Goal: Task Accomplishment & Management: Manage account settings

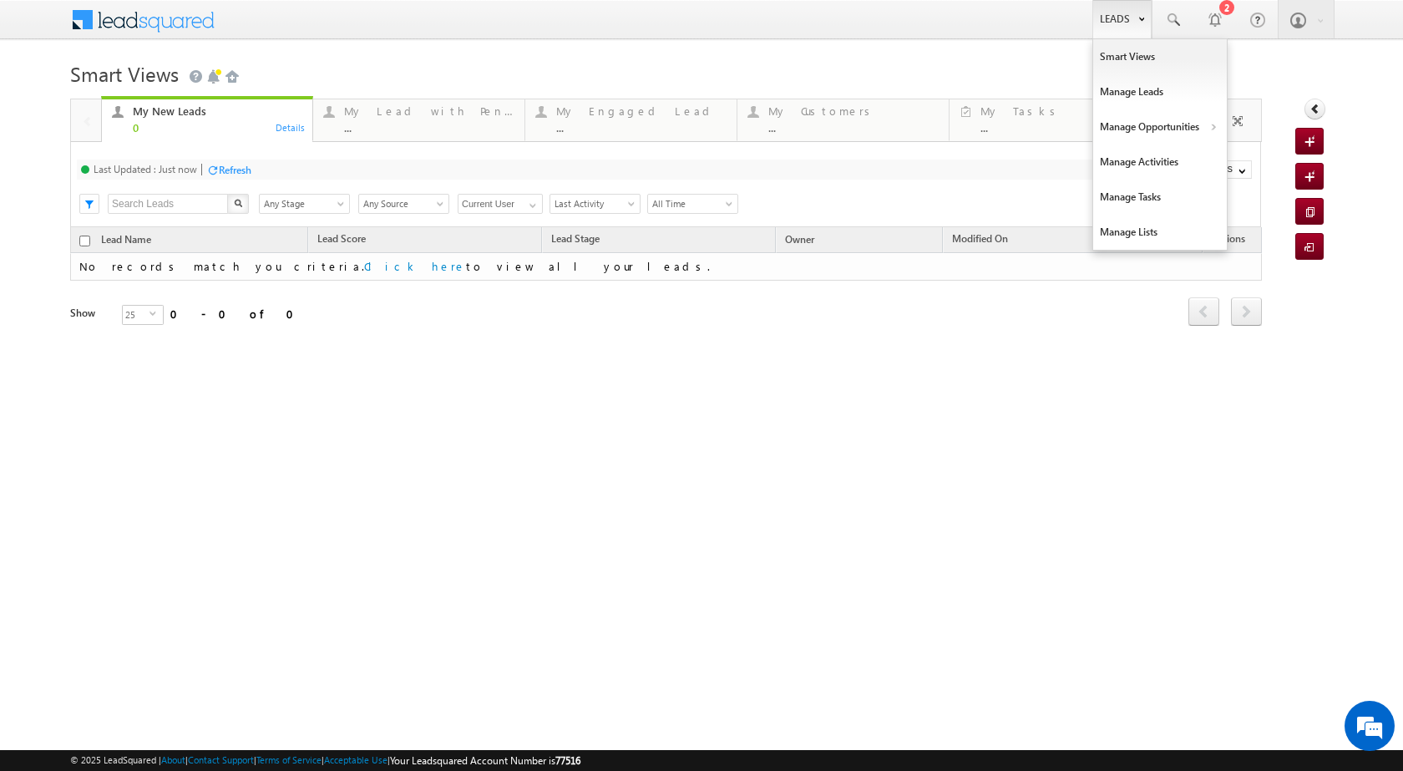
click at [1126, 13] on link "Leads" at bounding box center [1121, 19] width 59 height 38
click at [1207, 124] on link "Manage Opportunities" at bounding box center [1160, 126] width 134 height 35
drag, startPoint x: 1139, startPoint y: 13, endPoint x: 1150, endPoint y: 57, distance: 44.8
click at [1139, 14] on b at bounding box center [1141, 18] width 6 height 10
click at [1210, 129] on b at bounding box center [1213, 129] width 6 height 10
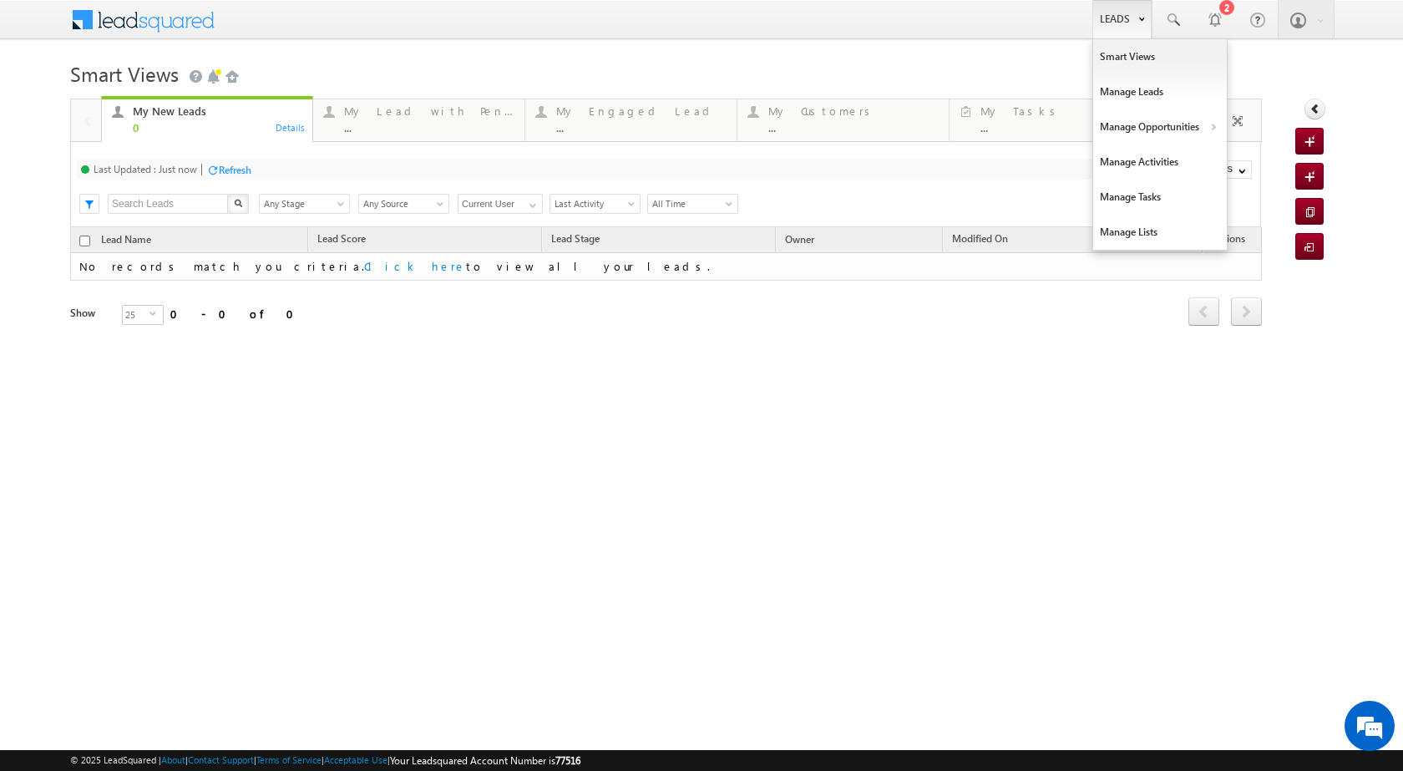
click at [1122, 28] on link "Leads" at bounding box center [1121, 19] width 59 height 38
click at [1213, 127] on b at bounding box center [1213, 129] width 6 height 10
click at [1102, 23] on link "Leads" at bounding box center [1121, 19] width 59 height 38
click at [1202, 128] on link "Manage Opportunities" at bounding box center [1160, 126] width 134 height 35
click at [1091, 26] on li "Leads Smart Views Manage Leads Manage Opportunities Bank Mitra Leads Customers …" at bounding box center [1121, 19] width 60 height 38
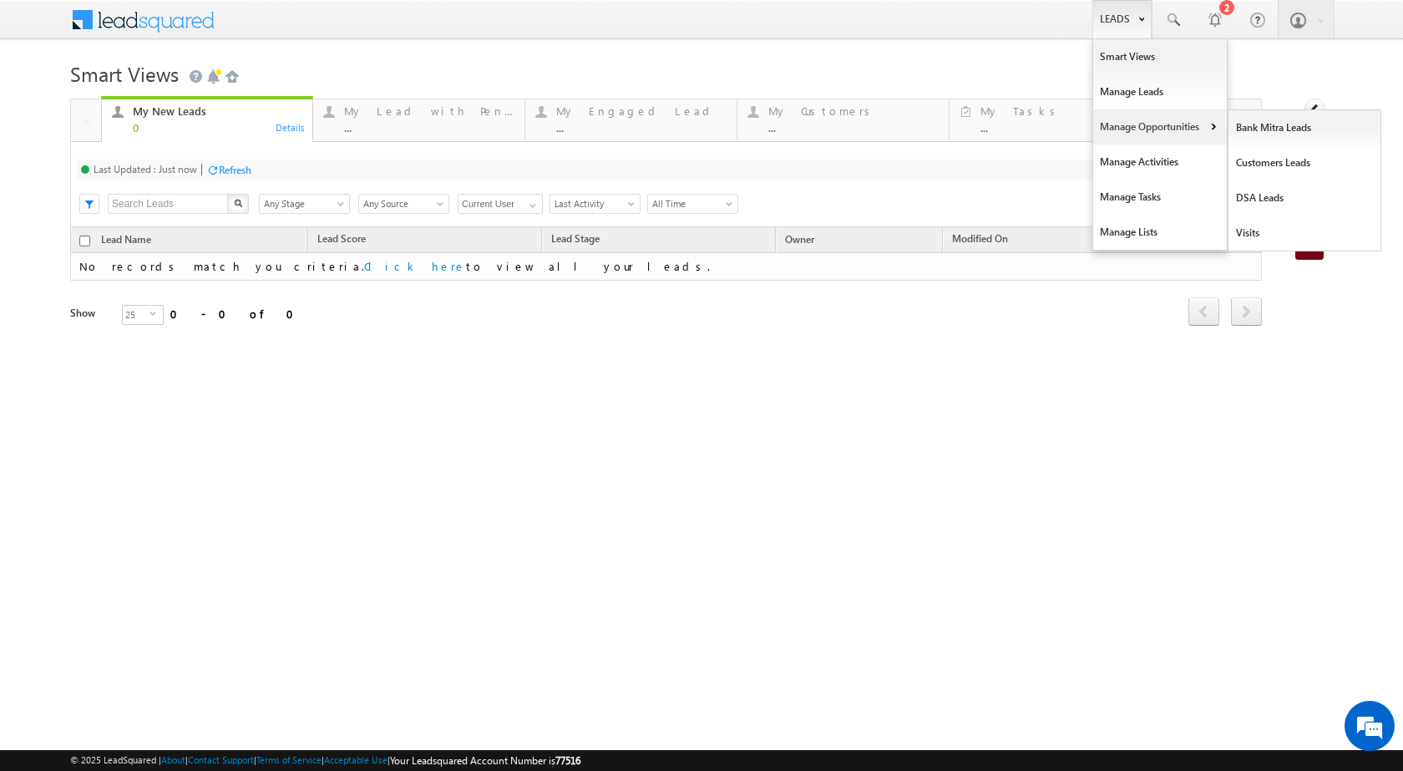
click at [1197, 134] on link "Manage Opportunities" at bounding box center [1160, 126] width 134 height 35
click at [1136, 25] on link "Leads" at bounding box center [1121, 19] width 59 height 38
click at [1213, 124] on b at bounding box center [1213, 129] width 6 height 10
click at [1122, 23] on link "Leads" at bounding box center [1121, 19] width 59 height 38
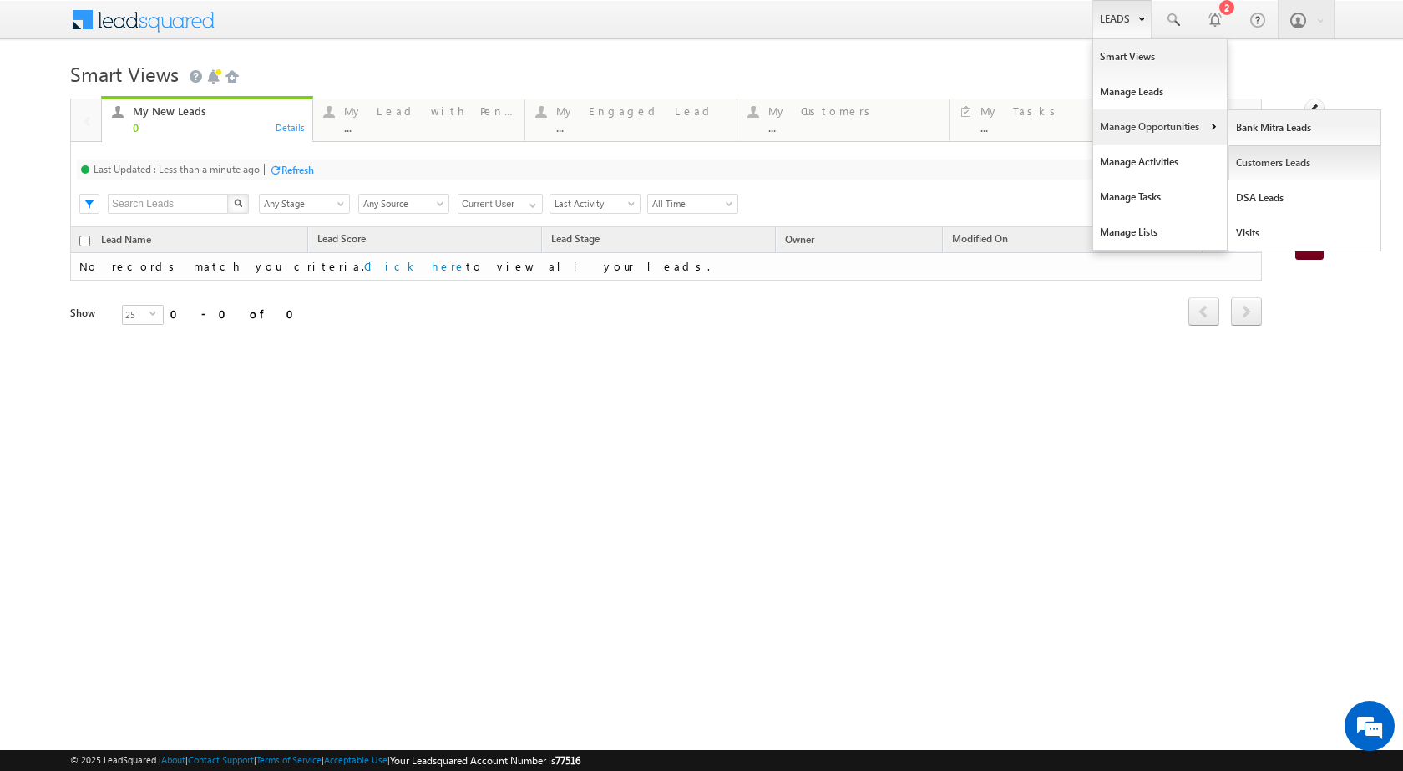
click at [1236, 162] on link "Customers Leads" at bounding box center [1304, 162] width 153 height 35
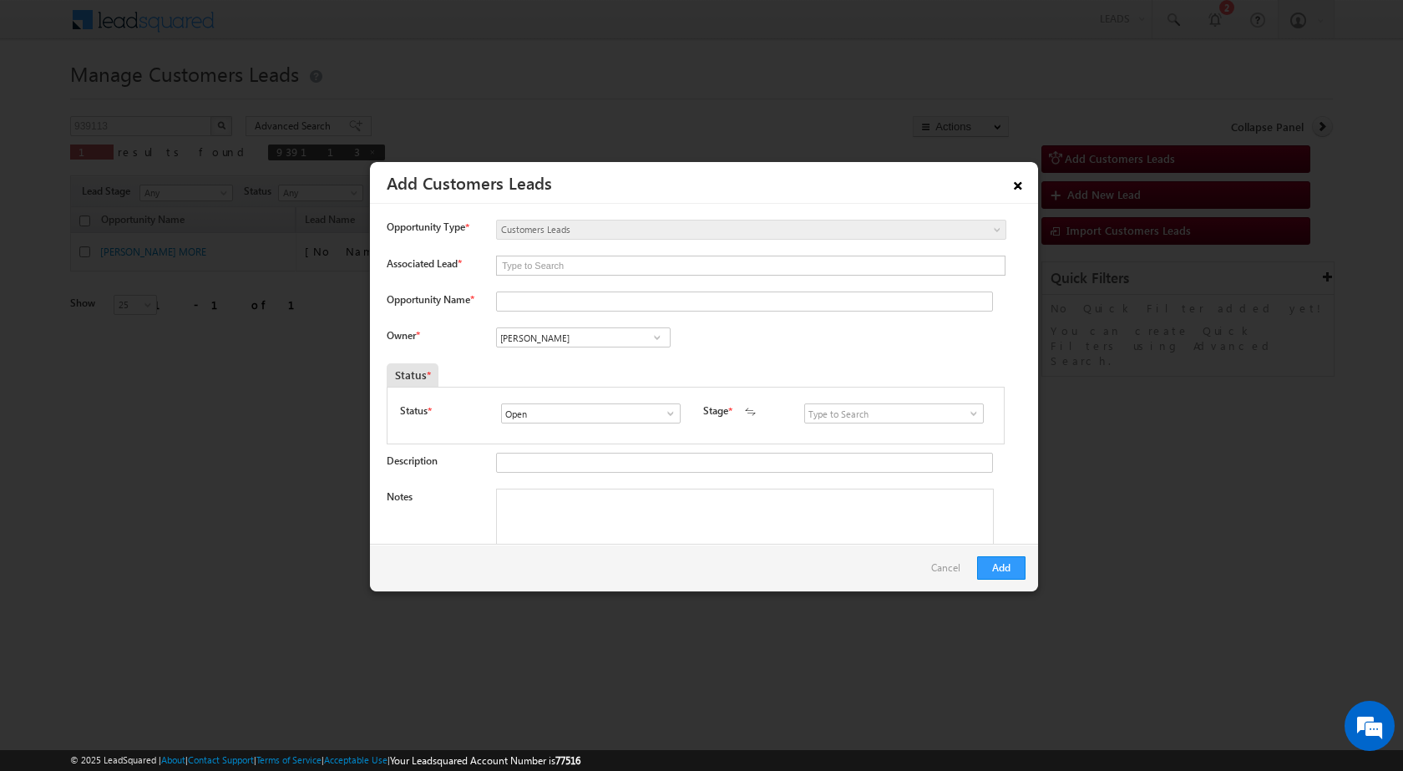
click at [1012, 192] on link "×" at bounding box center [1018, 182] width 28 height 29
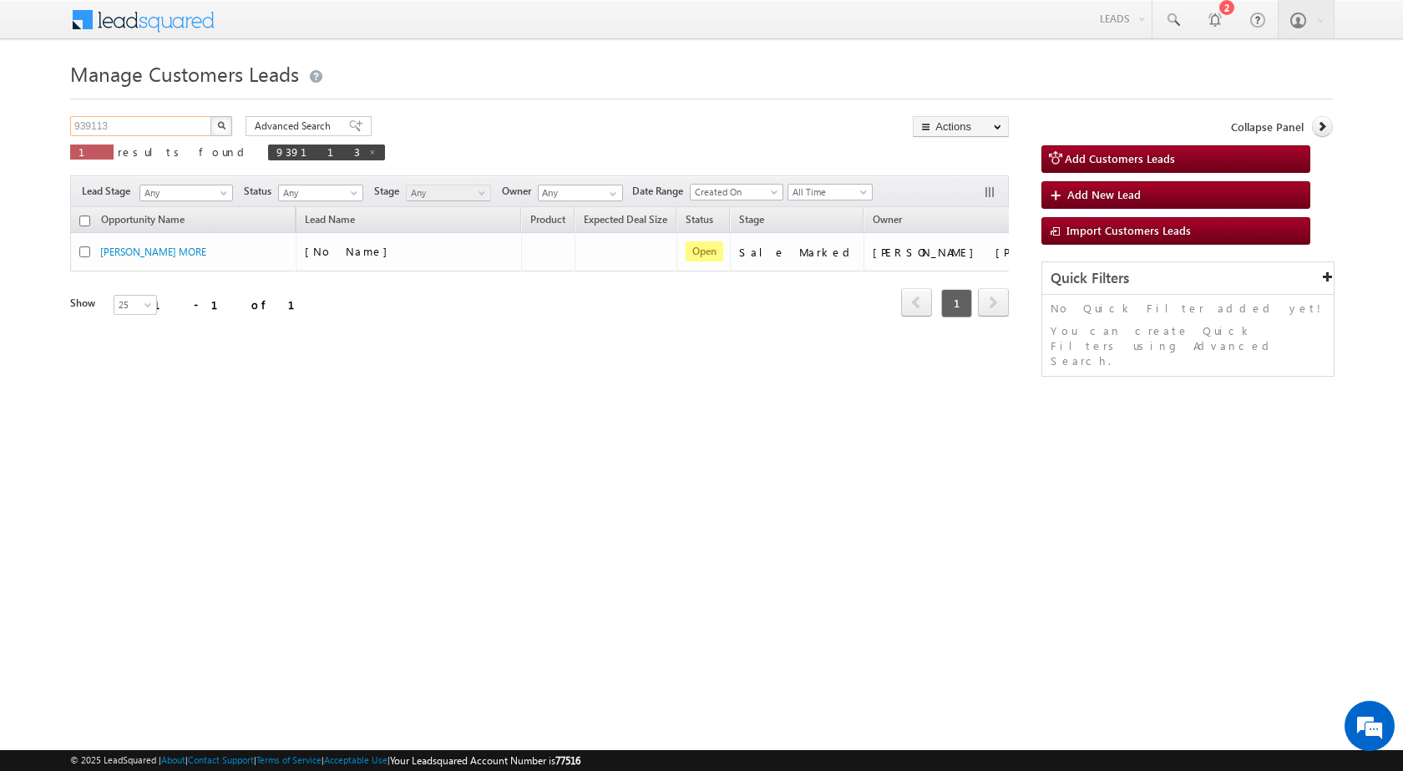
click at [194, 131] on input "939113" at bounding box center [141, 126] width 143 height 20
paste input "42305"
type input "942305"
click at [228, 127] on button "button" at bounding box center [221, 126] width 22 height 20
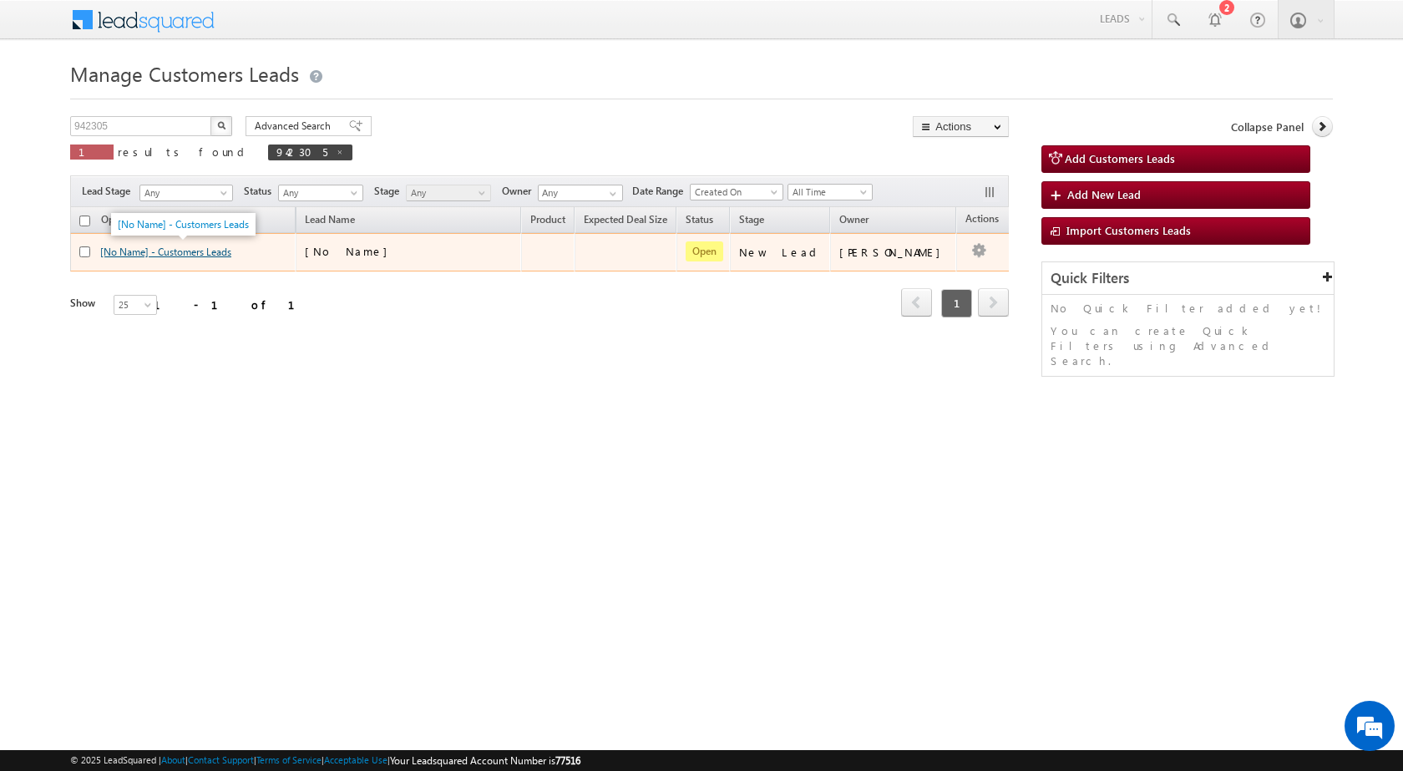
click at [189, 253] on link "[No Name] - Customers Leads" at bounding box center [165, 252] width 131 height 13
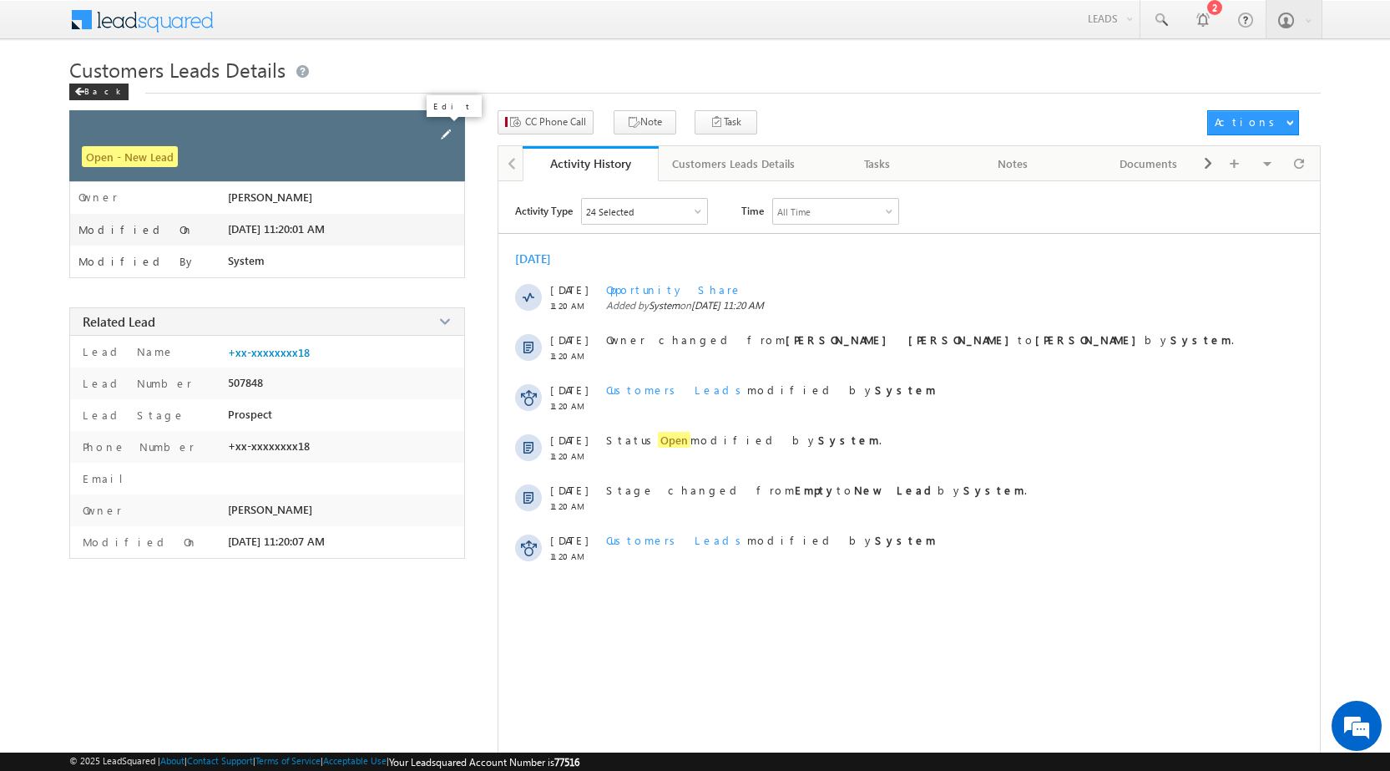
click at [454, 131] on span at bounding box center [446, 134] width 18 height 18
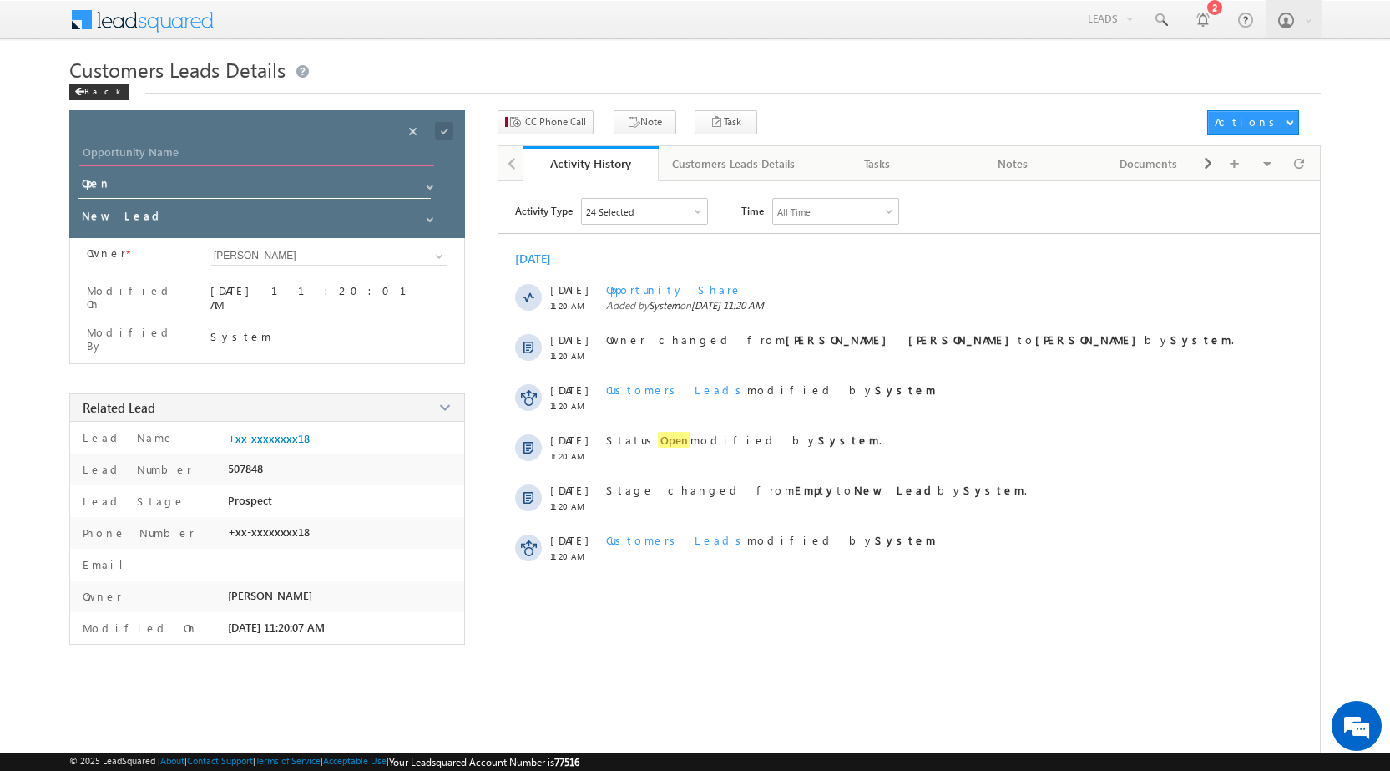
click at [163, 155] on input "Opportunity Name" at bounding box center [256, 154] width 355 height 23
paste input "[PERSON_NAME]"
type input "[PERSON_NAME]"
click at [440, 124] on span at bounding box center [444, 131] width 18 height 18
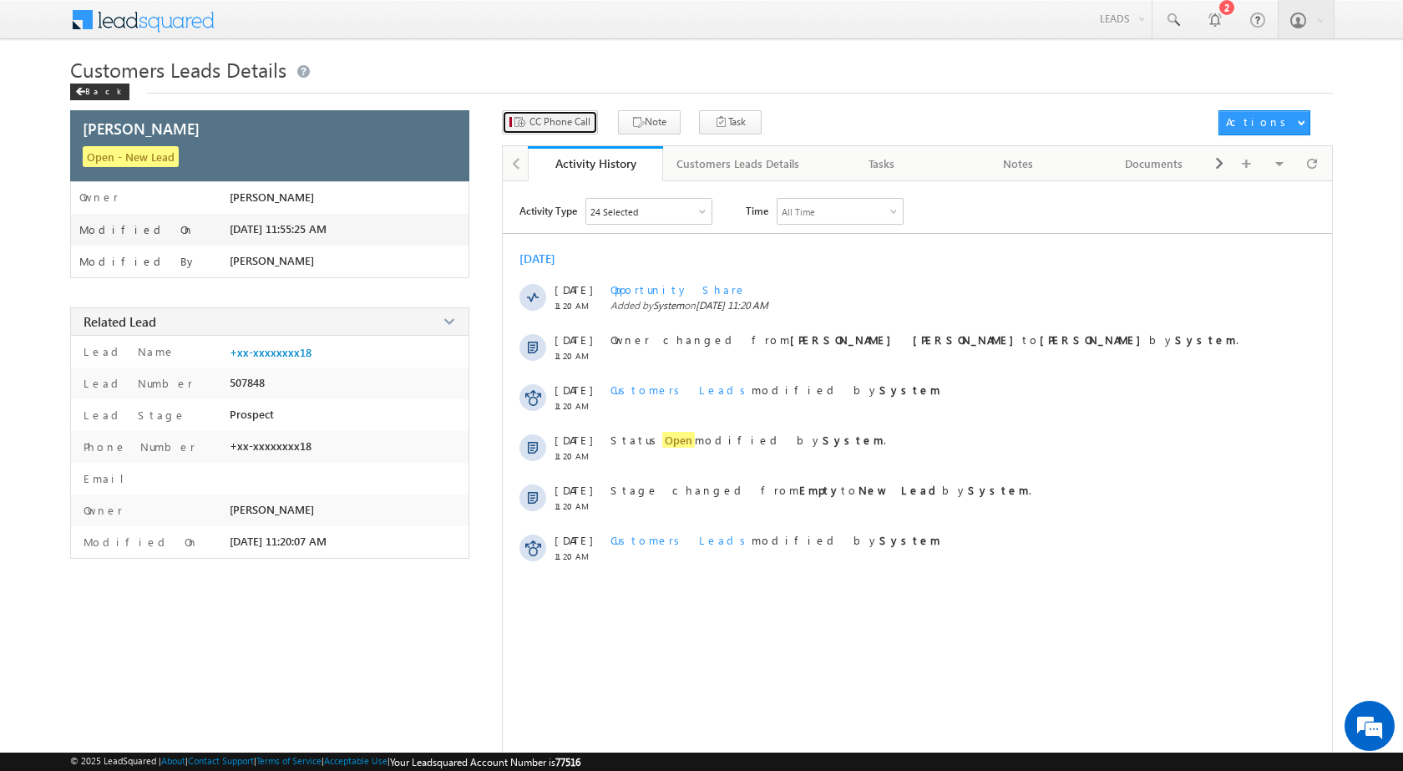
click at [565, 127] on span "CC Phone Call" at bounding box center [559, 121] width 61 height 15
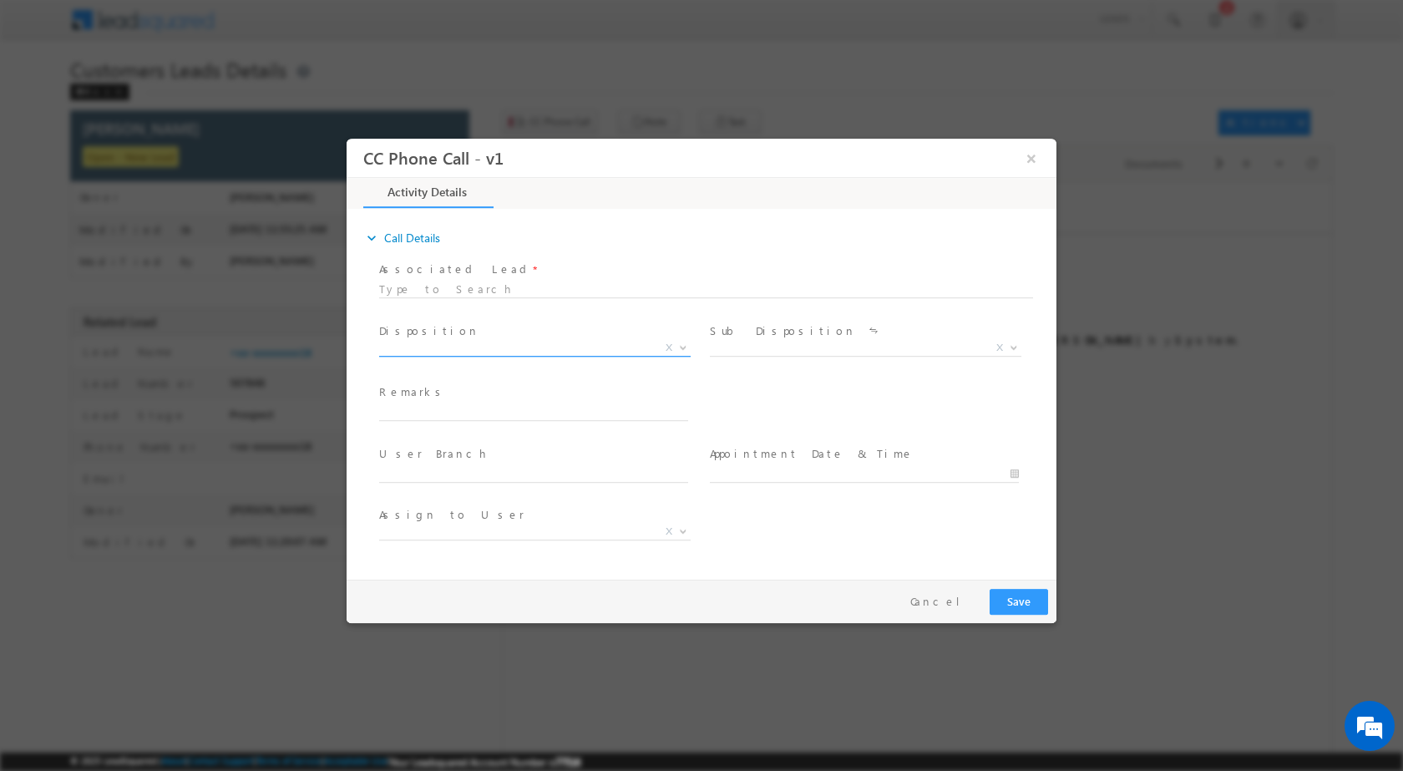
click at [671, 348] on span "X" at bounding box center [669, 346] width 7 height 15
click at [675, 349] on span at bounding box center [681, 347] width 17 height 22
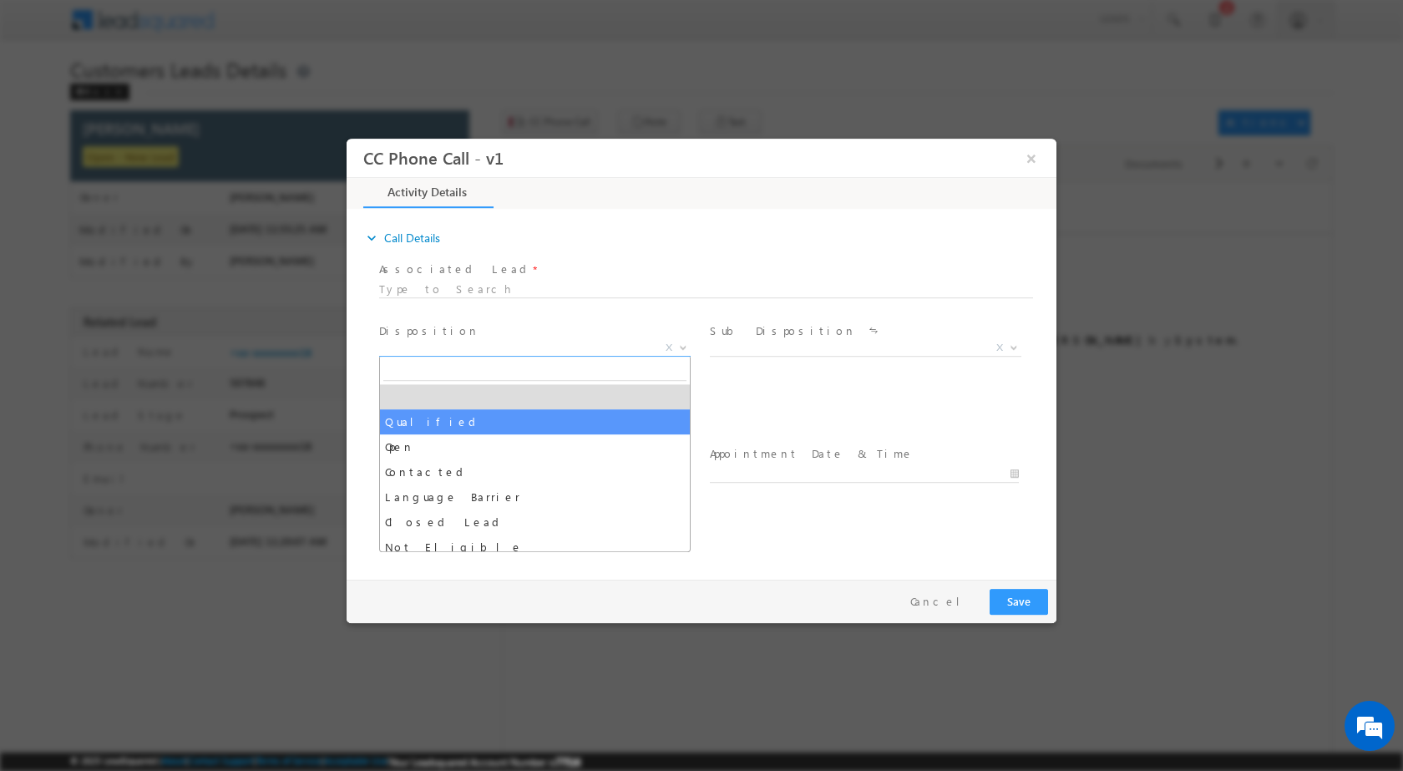
select select "Qualified"
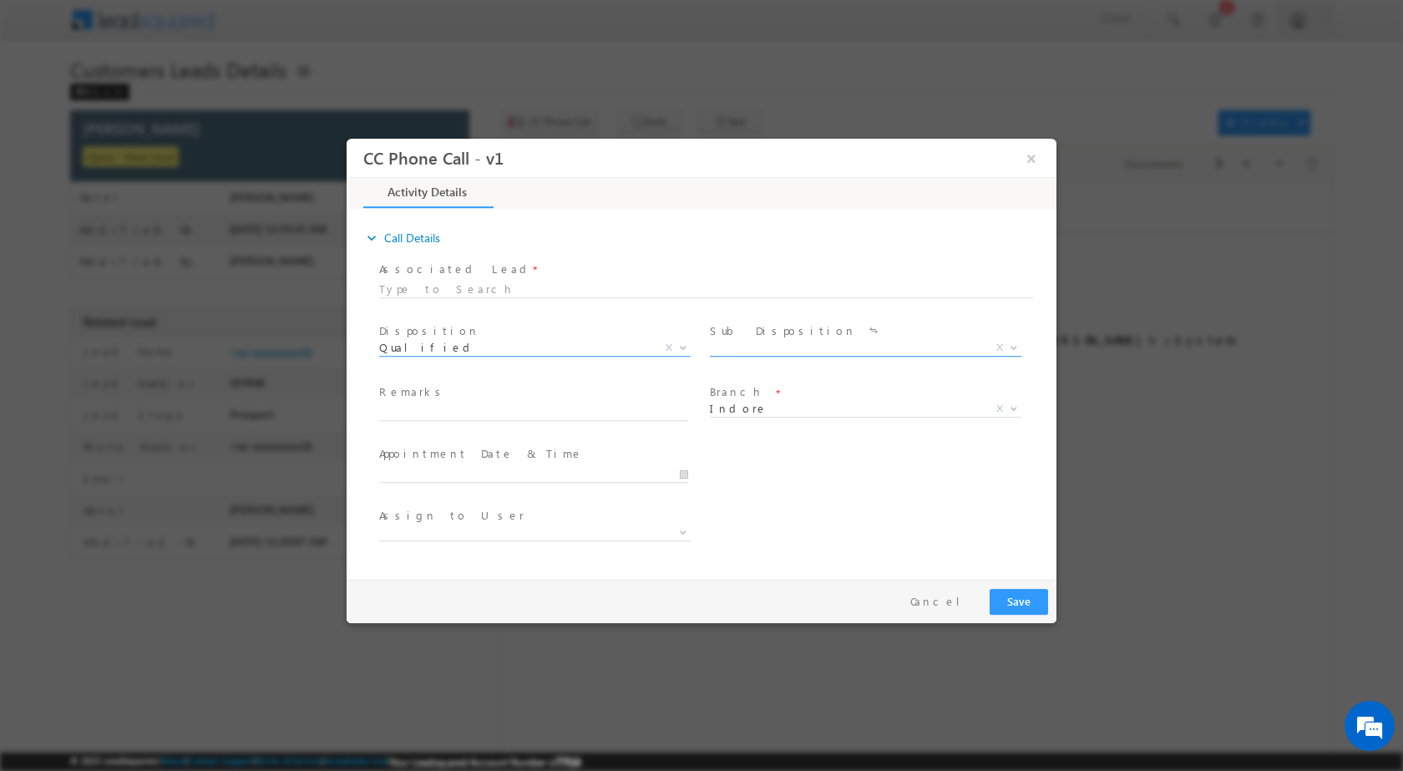
drag, startPoint x: 1004, startPoint y: 346, endPoint x: 984, endPoint y: 349, distance: 20.3
click at [1004, 347] on span at bounding box center [1012, 347] width 17 height 22
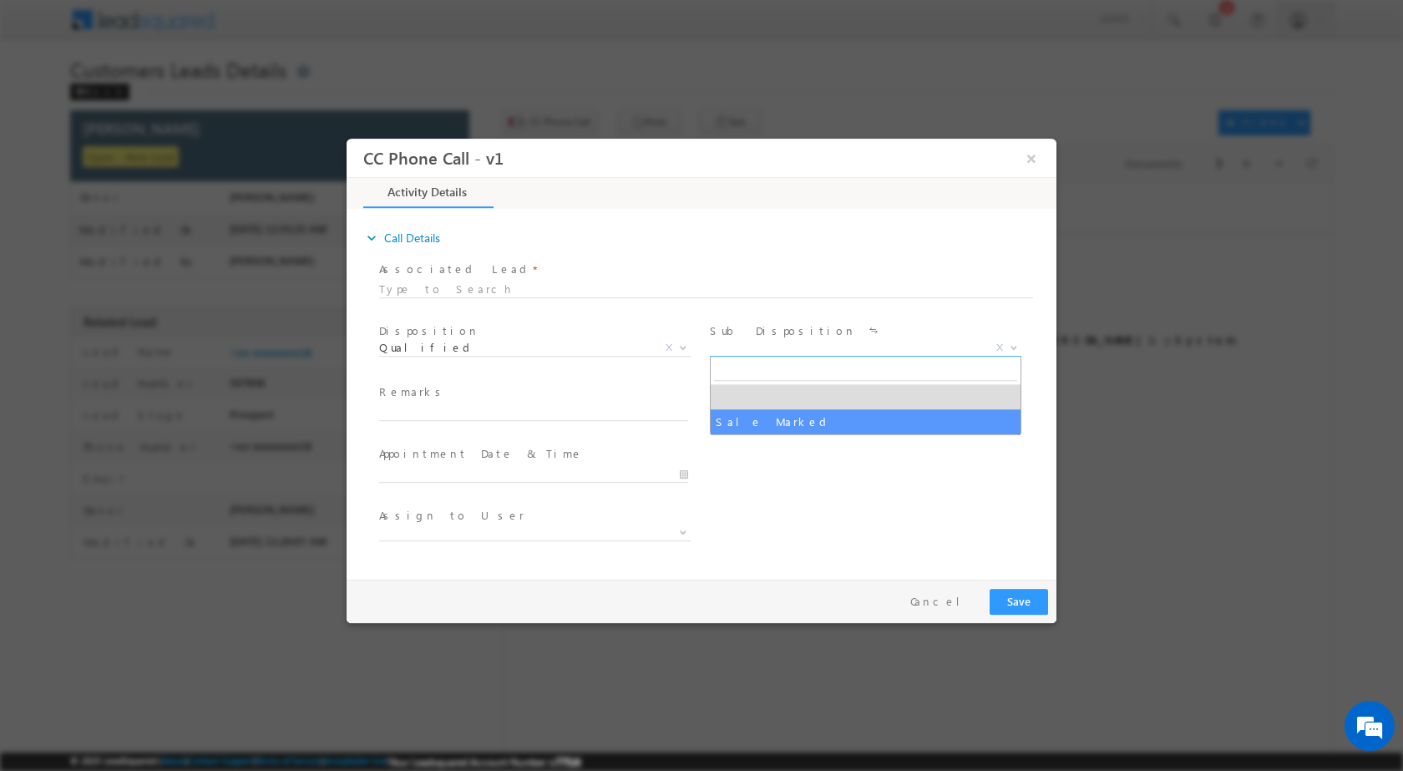
select select "Sale Marked"
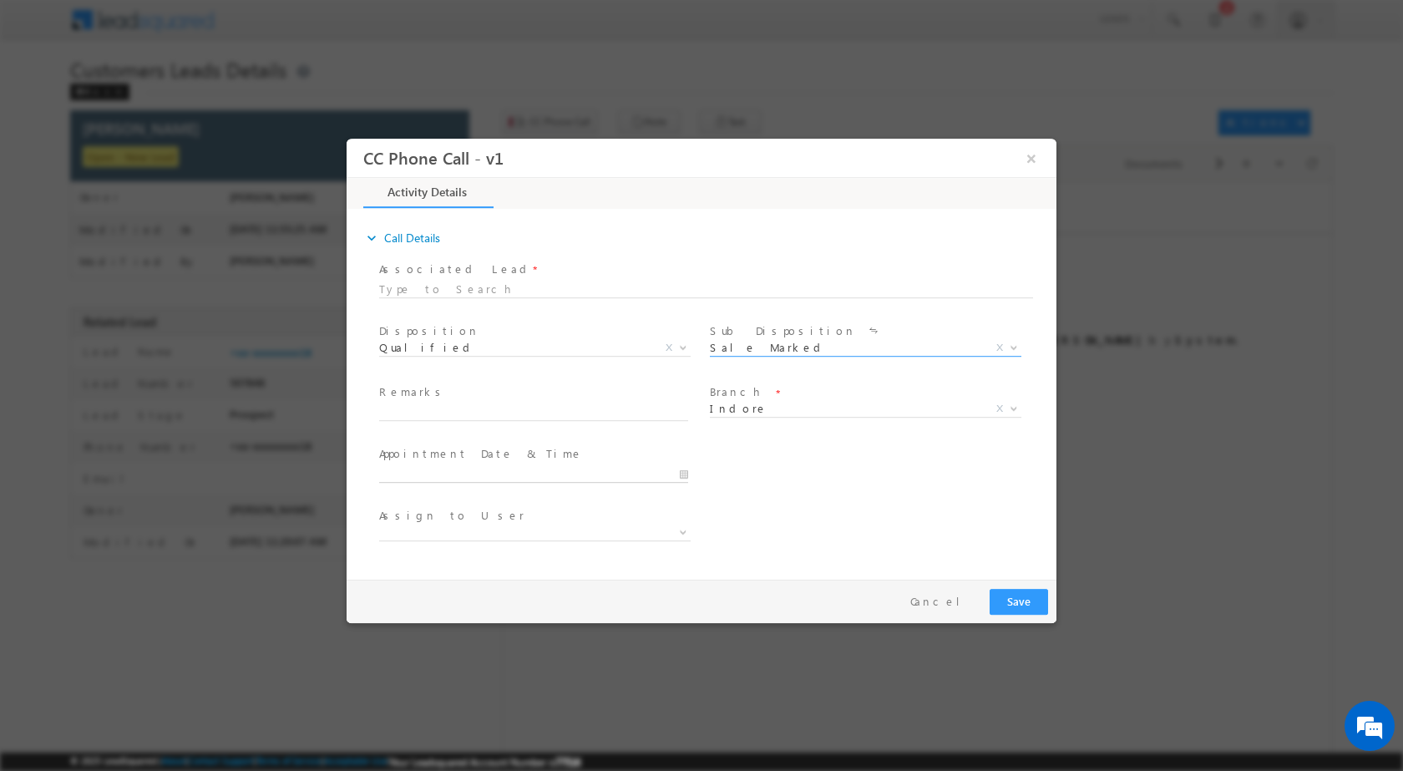
type input "09/27/2025 11:53 AM"
click at [675, 466] on input "09/27/2025 11:53 AM" at bounding box center [533, 473] width 309 height 17
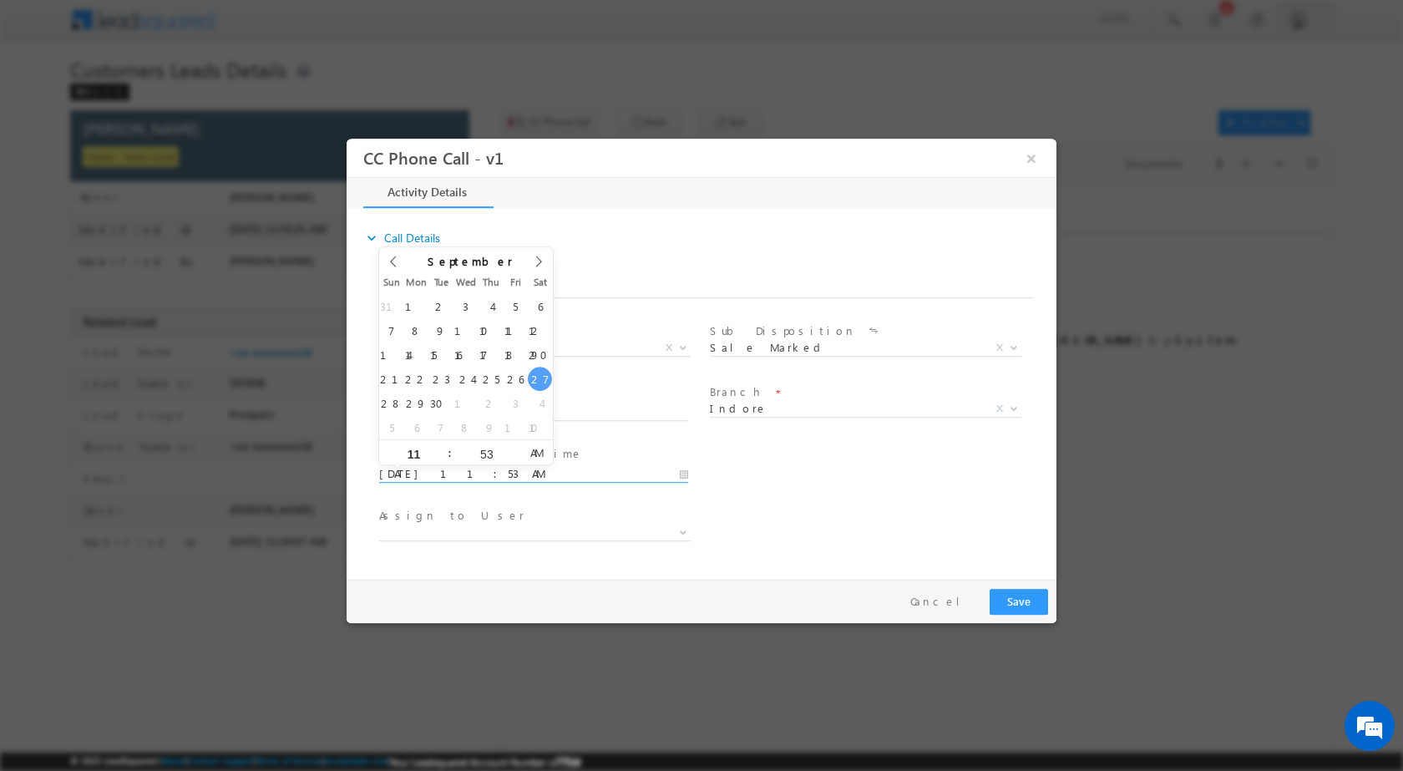
drag, startPoint x: 541, startPoint y: 384, endPoint x: 528, endPoint y: 408, distance: 26.9
type input "04"
type input "09/27/2025 4:53 AM"
click at [485, 457] on input "53" at bounding box center [486, 453] width 69 height 11
type input "00"
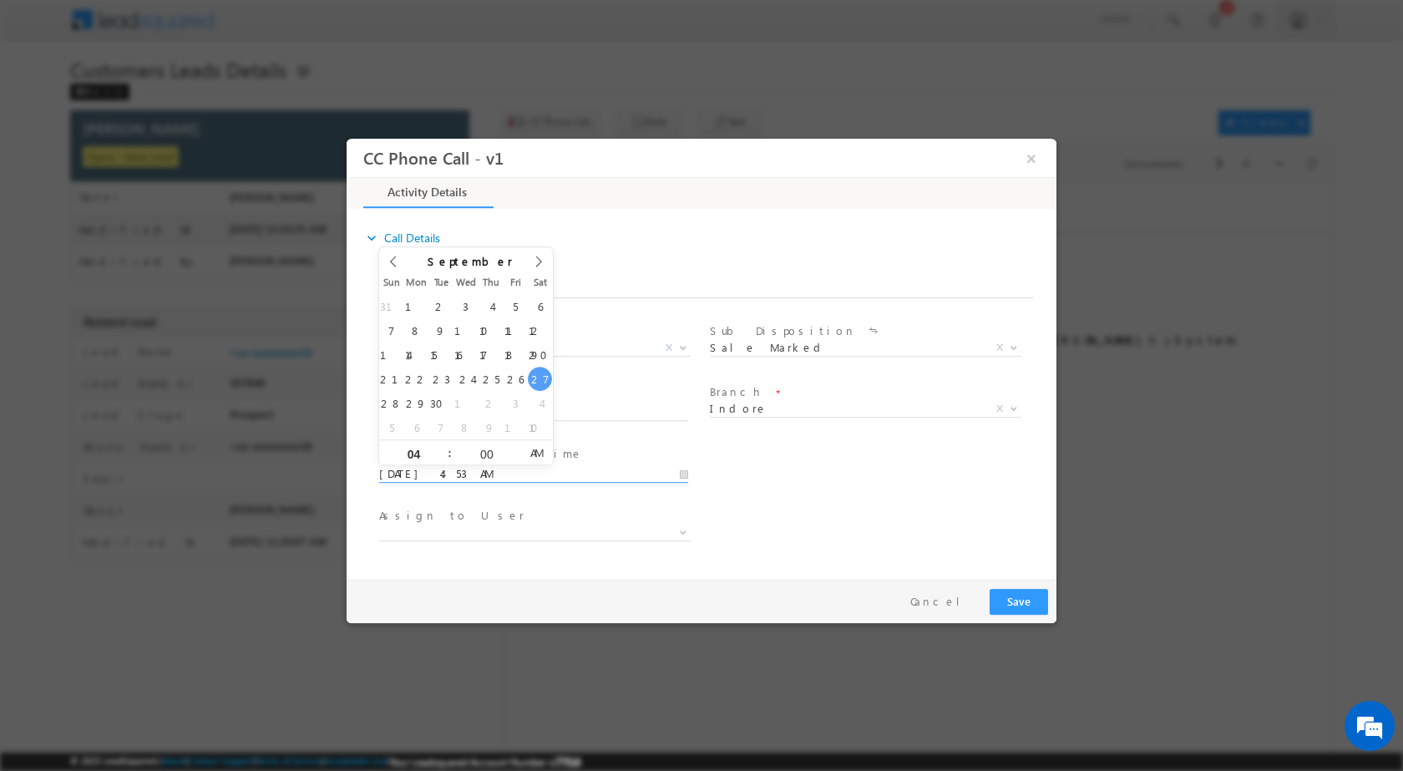
type input "09/27/2025 4:00 PM"
click at [534, 447] on span "AM" at bounding box center [536, 451] width 31 height 25
click at [791, 480] on div "User Branch * Appointment Date & Time * 09/27/2025 4:00 PM" at bounding box center [716, 472] width 681 height 62
click at [676, 530] on span at bounding box center [681, 531] width 17 height 22
type input "banveer.singh@sgrlimited.in"
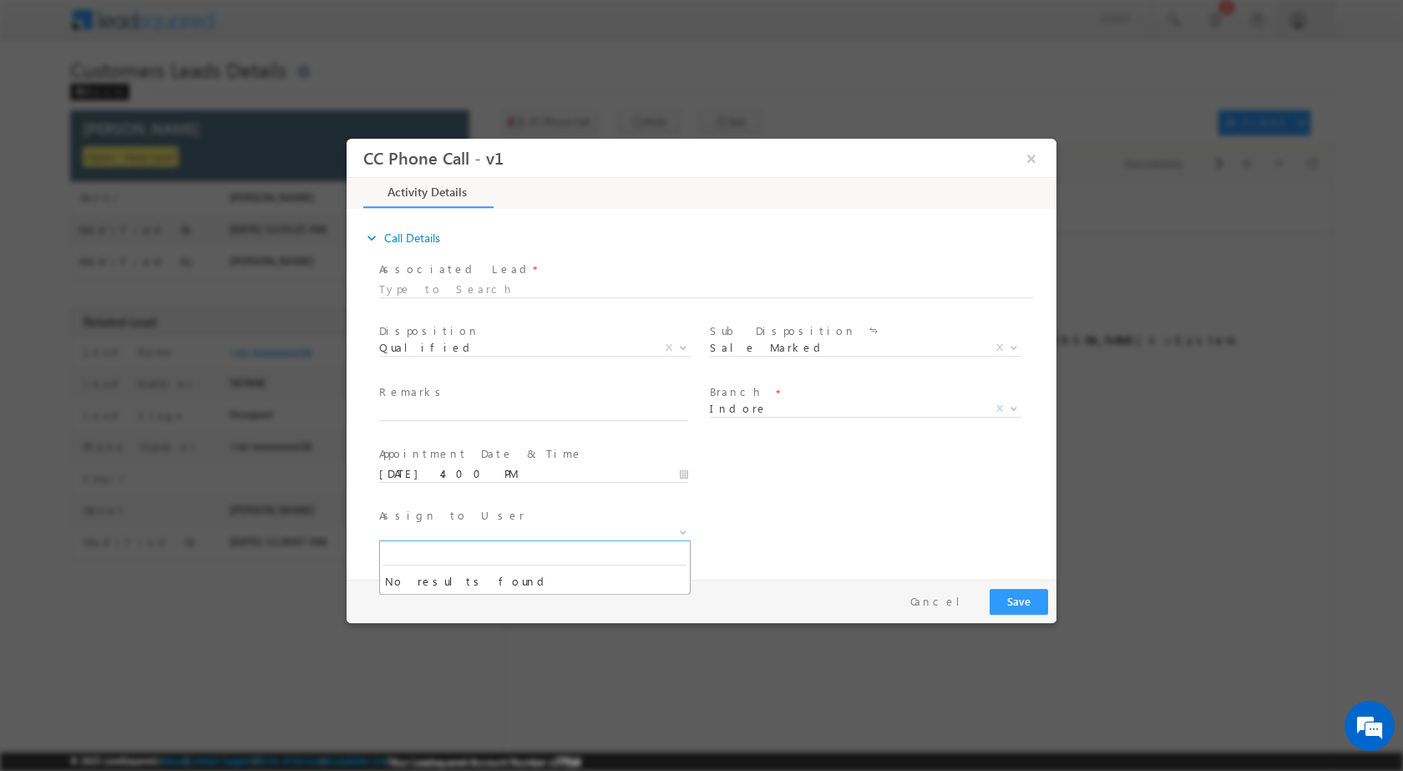
click at [722, 545] on div "Assign to User *" at bounding box center [716, 534] width 681 height 62
click at [532, 397] on span "Remarks *" at bounding box center [533, 392] width 308 height 18
click at [532, 413] on input "text" at bounding box center [533, 411] width 309 height 17
paste input "27/09-Customer name is Satish Kumawat cuatomer age is 36 yrs loan type is Const…"
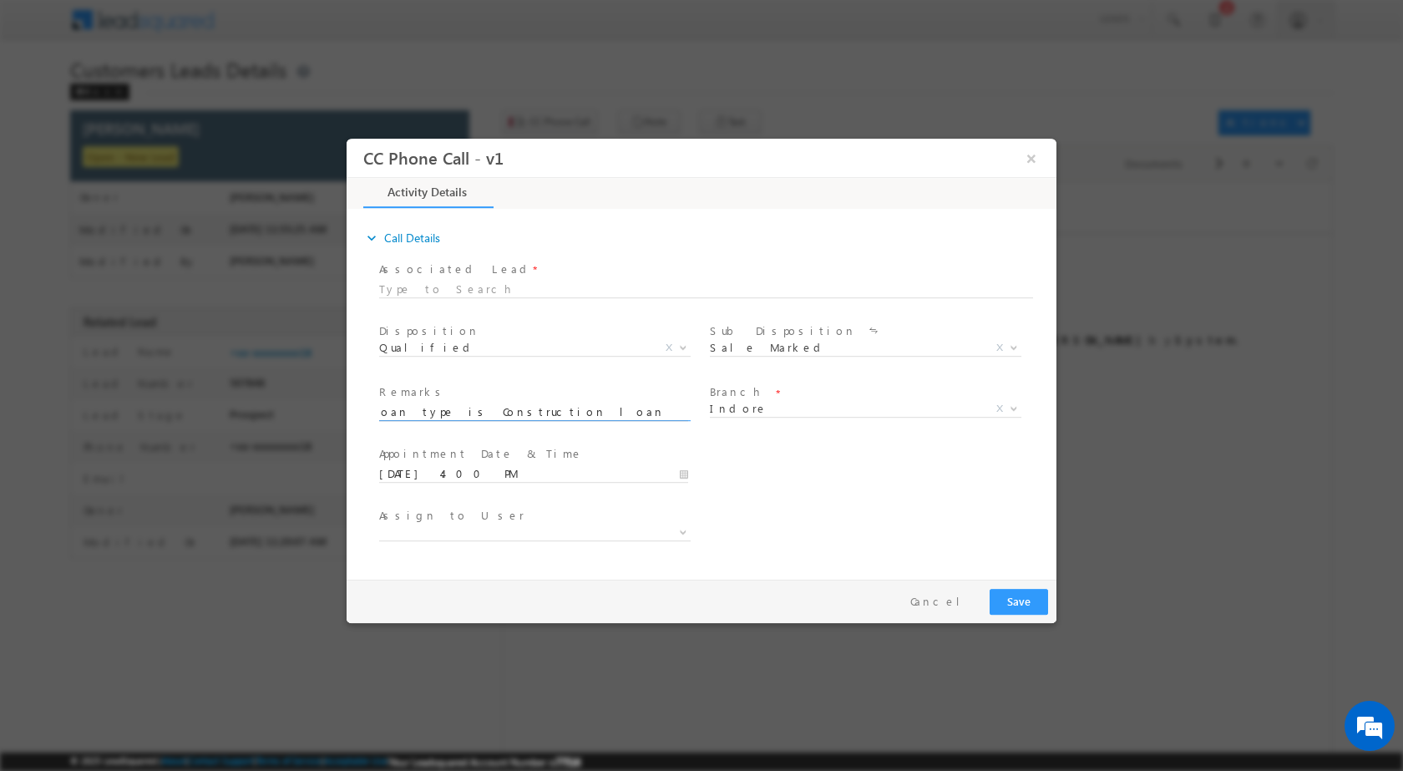
drag, startPoint x: 630, startPoint y: 408, endPoint x: 638, endPoint y: 421, distance: 15.3
click at [631, 412] on input "27/09-Customer name is Satish Kumawat cuatomer age is 36 yrs loan type is Const…" at bounding box center [533, 411] width 309 height 17
type input "27/09-Customer name is Satish Kumawat cuatomer age is 36 yrs loan type is Const…"
click at [782, 468] on div "User Branch * Appointment Date & Time * 09/27/2025 4:00 PM" at bounding box center [716, 472] width 681 height 62
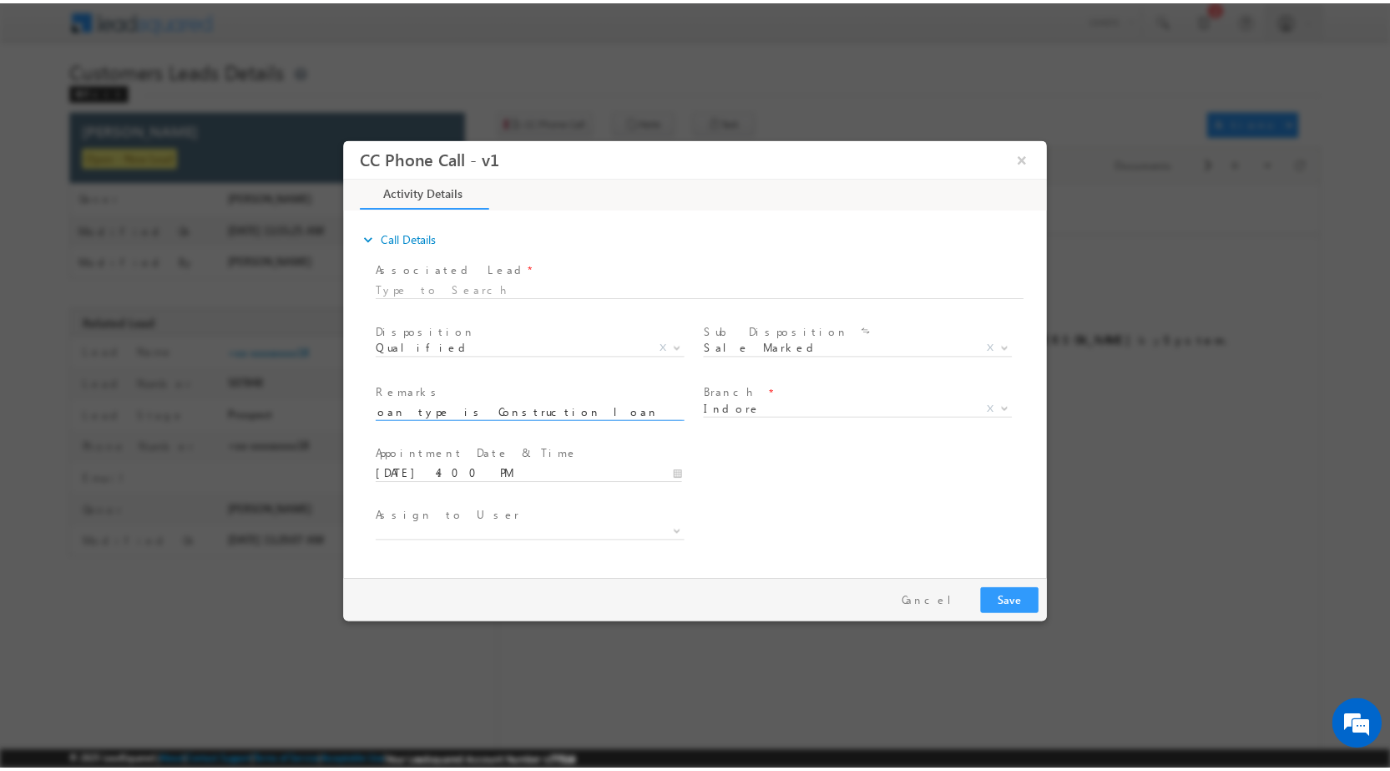
scroll to position [0, 0]
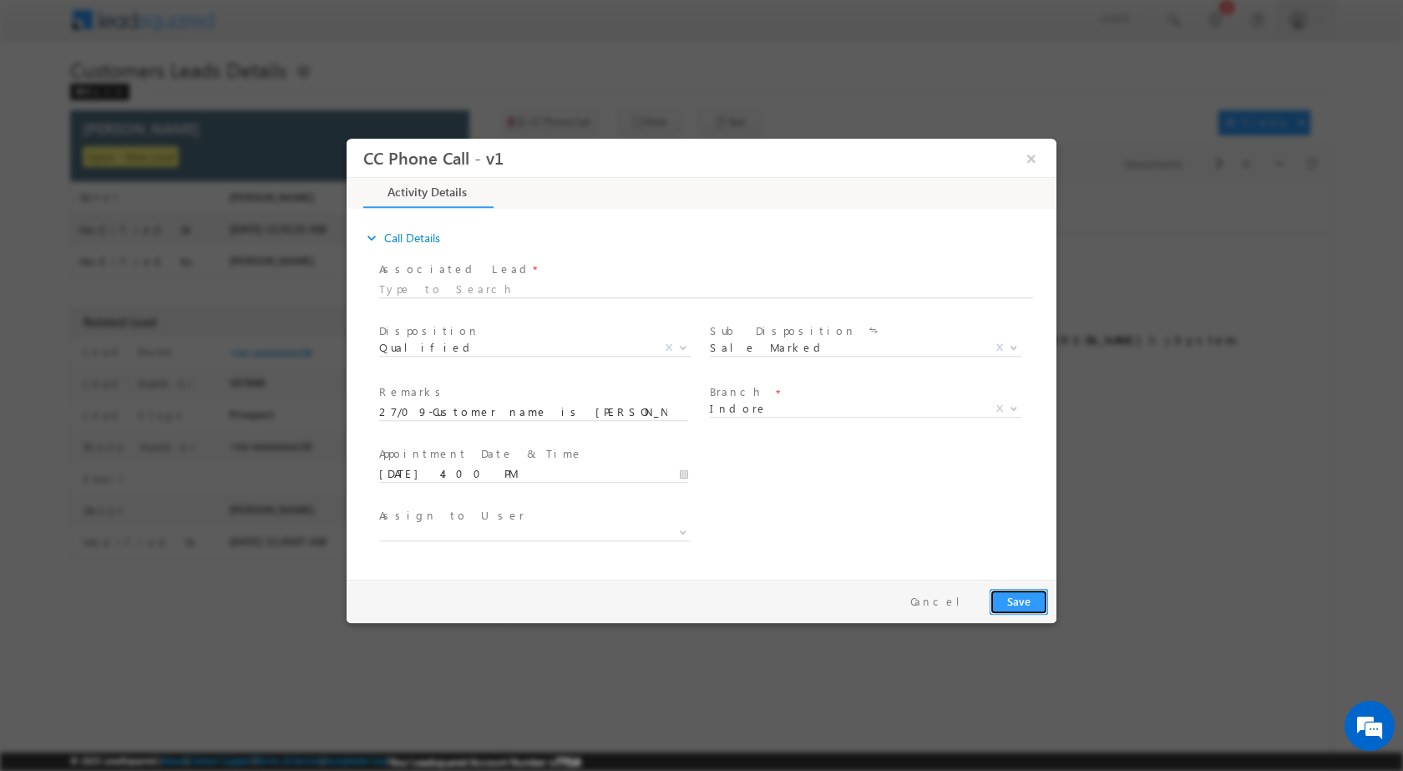
click at [998, 598] on button "Save" at bounding box center [1019, 601] width 58 height 26
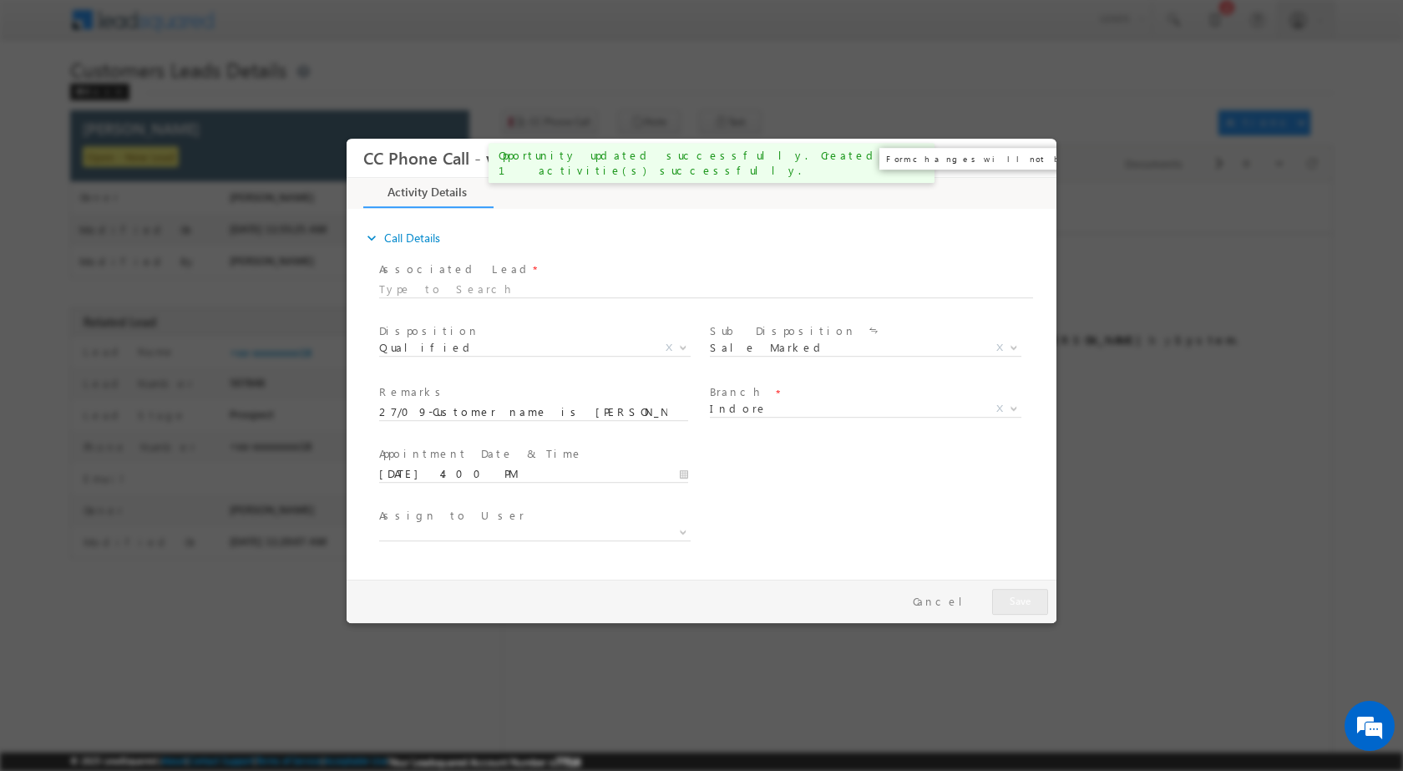
click at [1030, 155] on button "×" at bounding box center [1031, 157] width 28 height 31
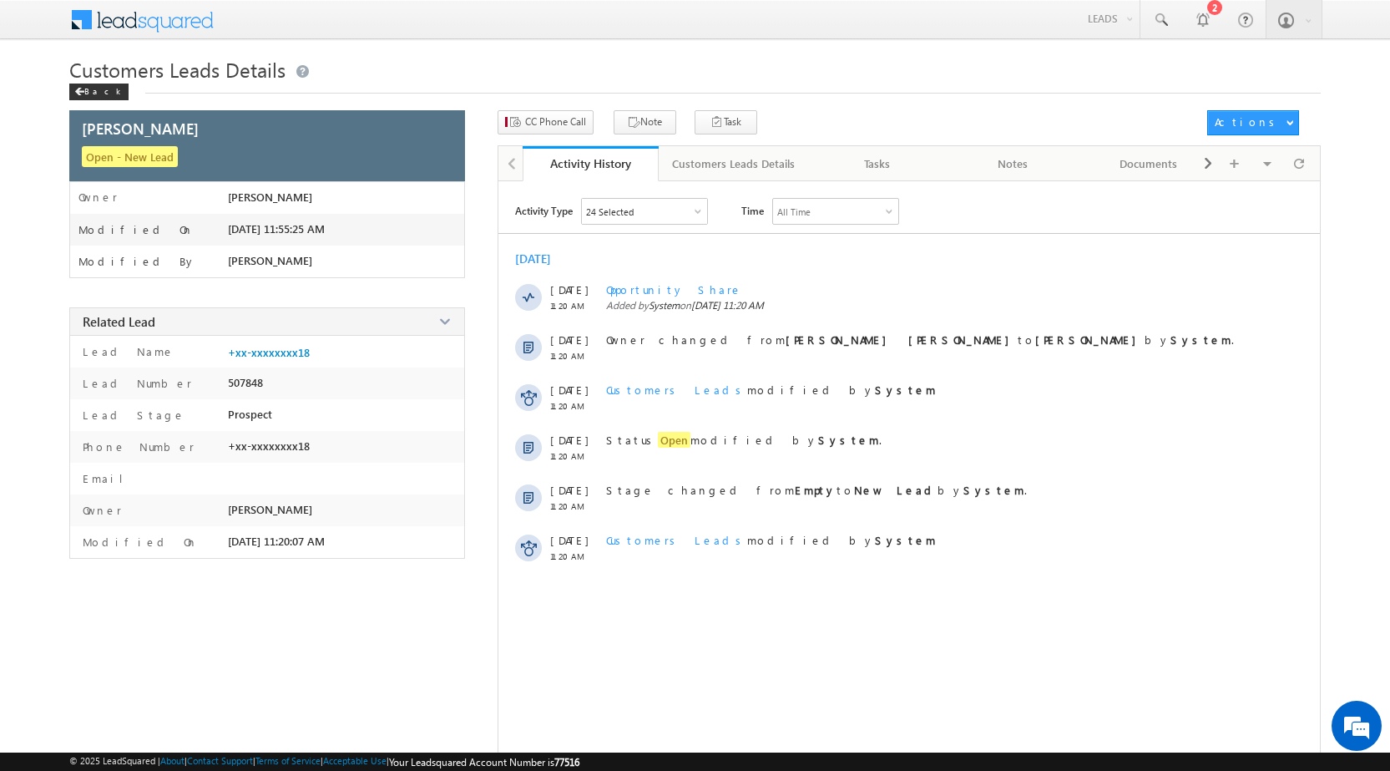
click at [84, 78] on span "Customers Leads Details" at bounding box center [177, 69] width 216 height 27
click at [86, 87] on div "Back" at bounding box center [98, 92] width 59 height 17
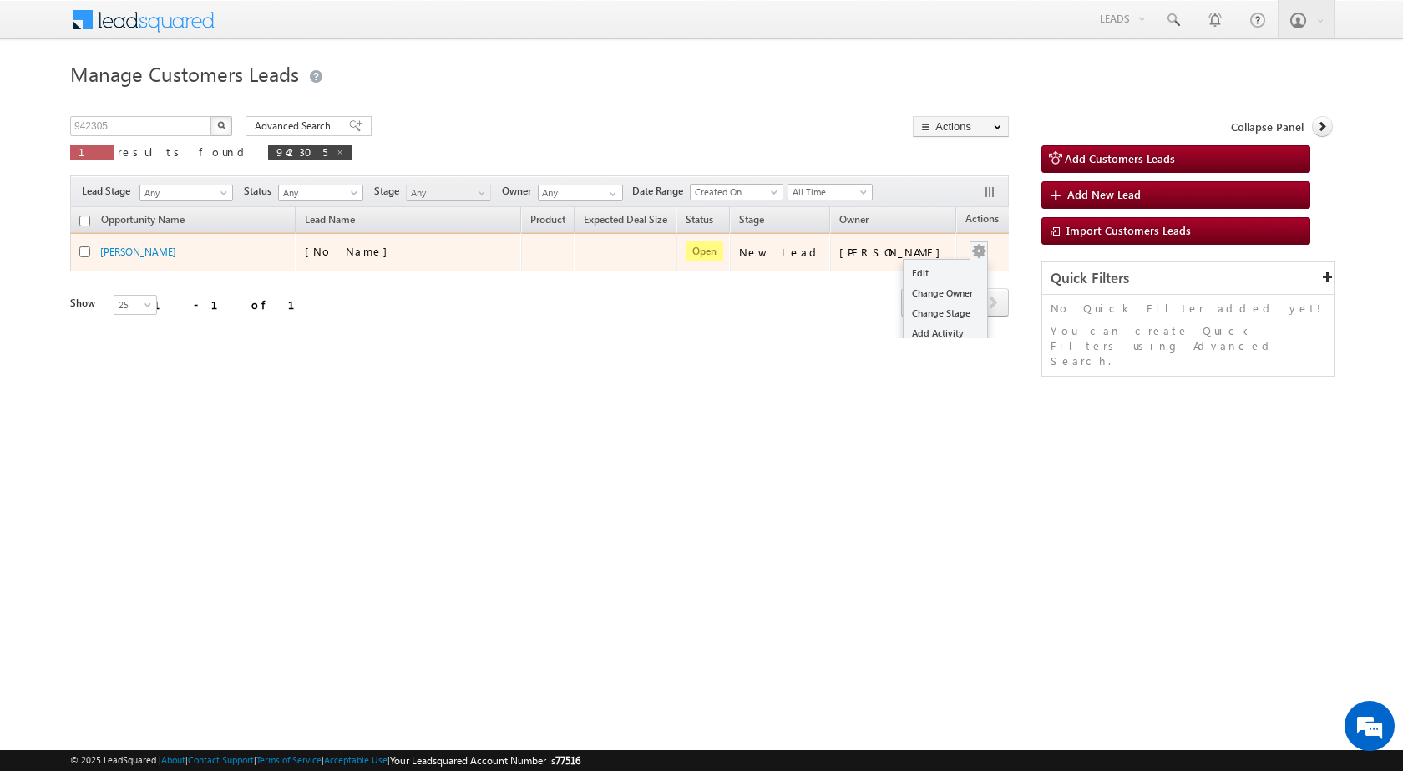
click at [963, 249] on td "Edit Change Owner Change Stage Add Activity Add Task Delete" at bounding box center [990, 252] width 69 height 38
click at [906, 294] on link "Change Owner" at bounding box center [946, 293] width 84 height 20
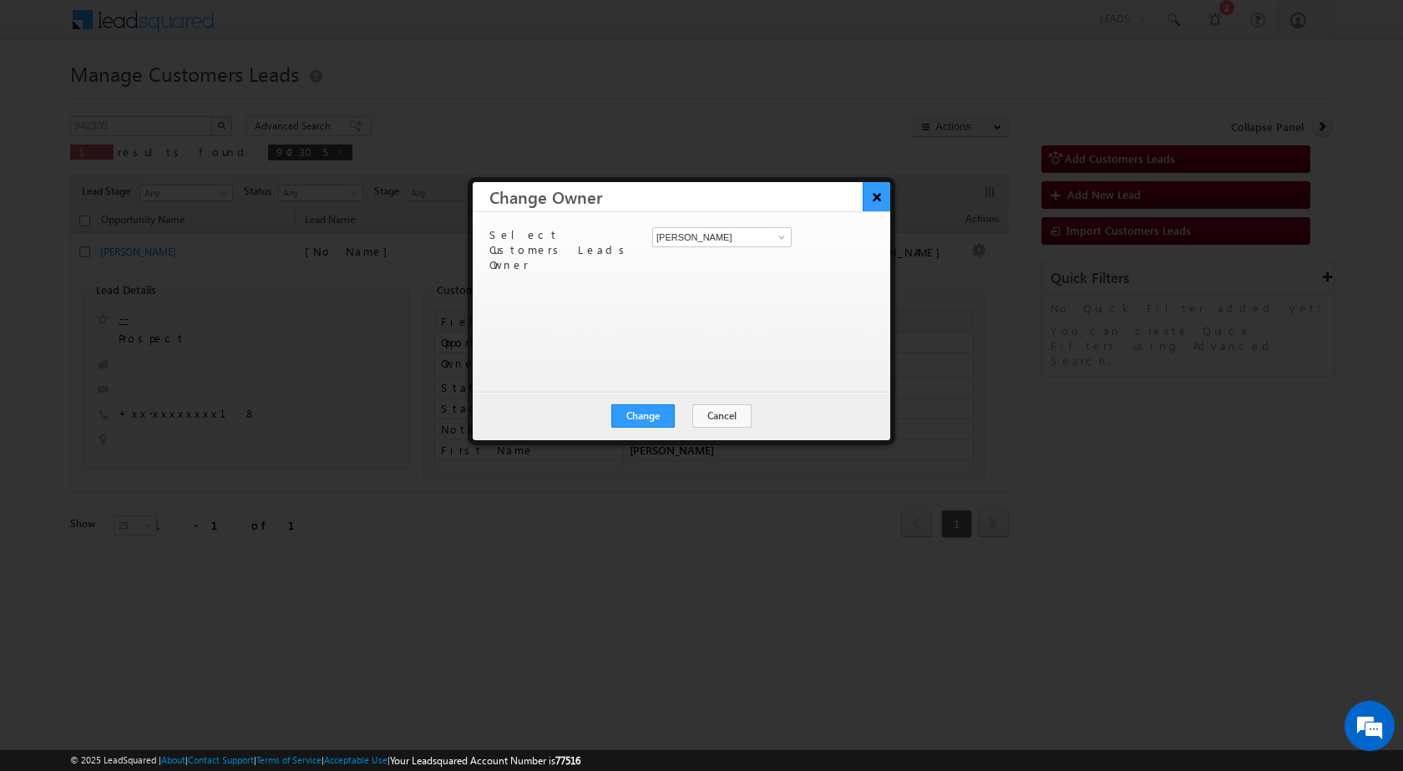
click at [868, 202] on button "×" at bounding box center [877, 196] width 28 height 29
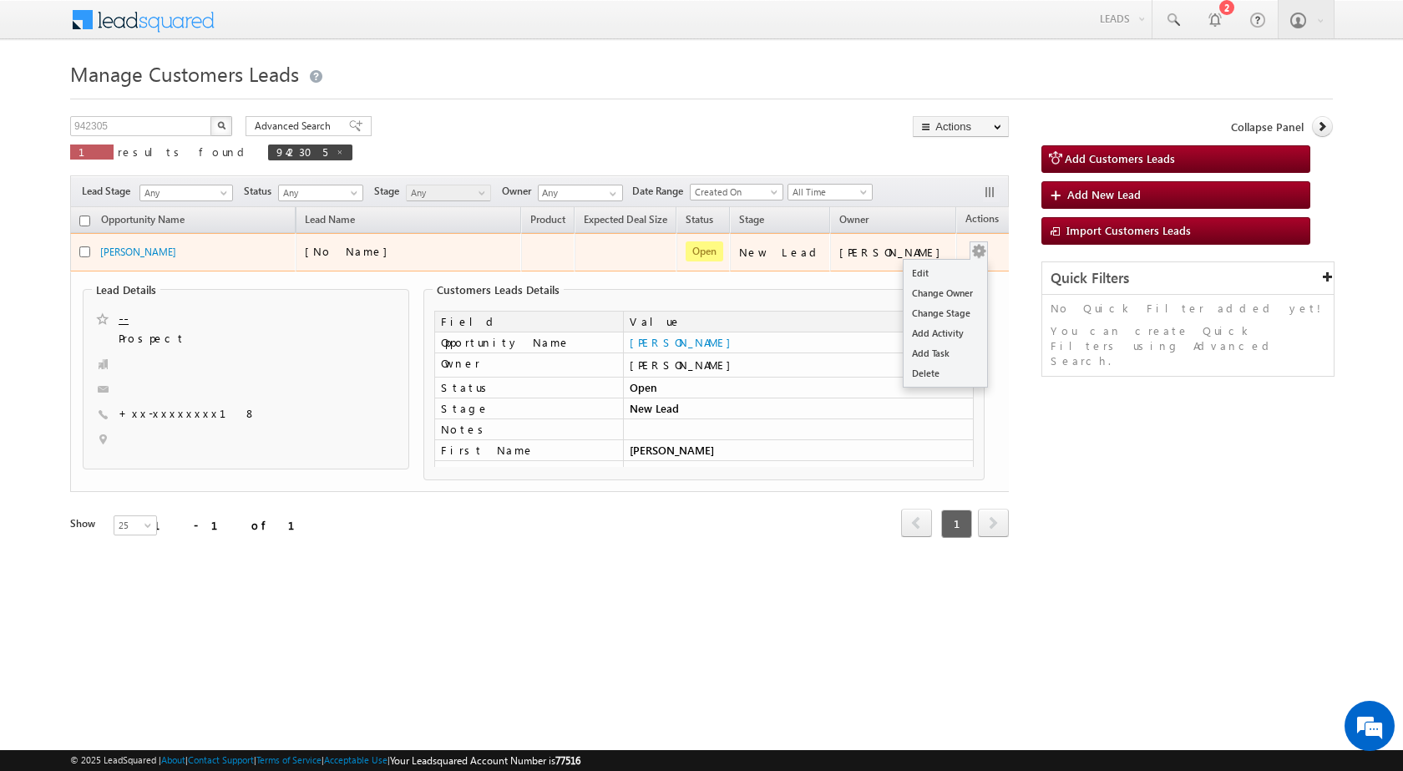
click at [970, 244] on button "button" at bounding box center [978, 251] width 17 height 17
click at [934, 264] on td "[PERSON_NAME]" at bounding box center [893, 252] width 126 height 38
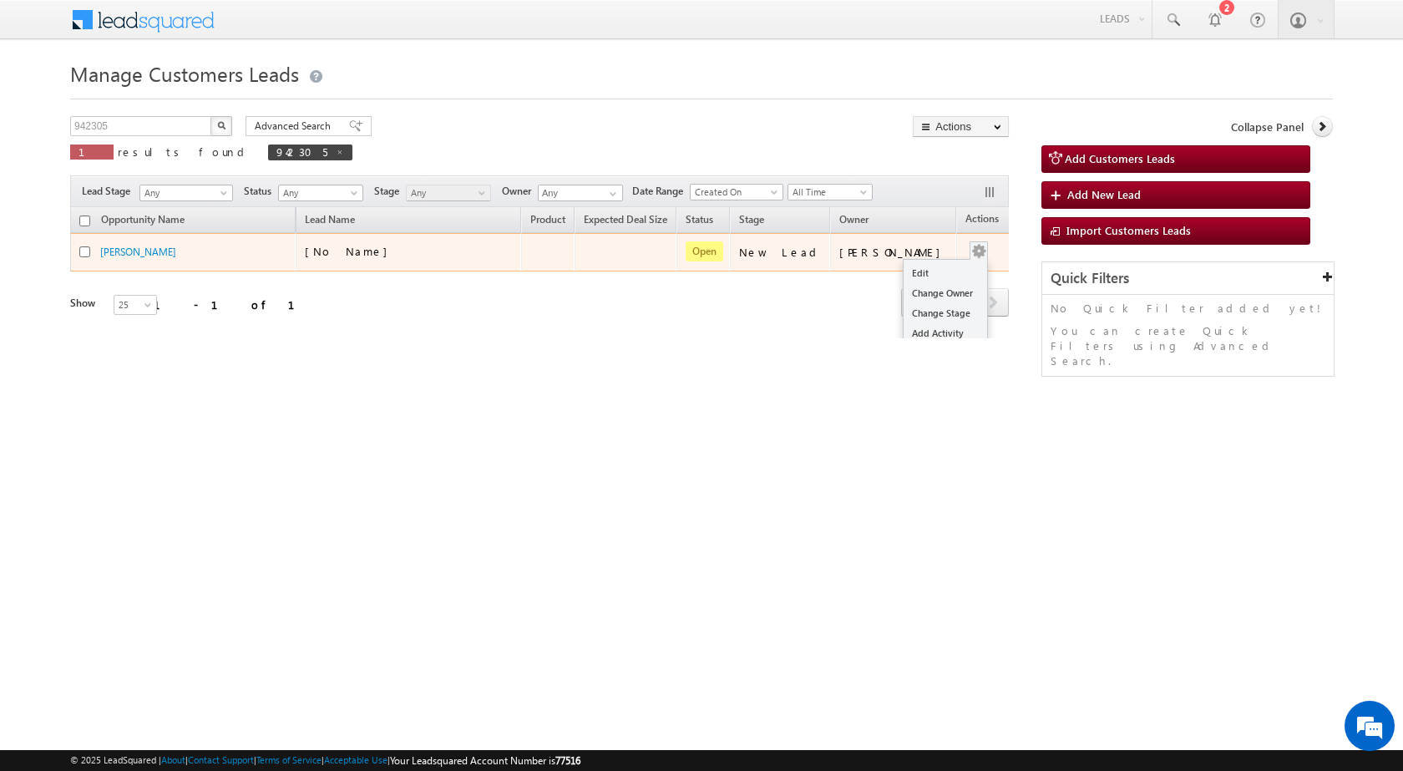
click at [970, 253] on button "button" at bounding box center [978, 251] width 17 height 17
click at [914, 273] on link "Edit" at bounding box center [946, 273] width 84 height 20
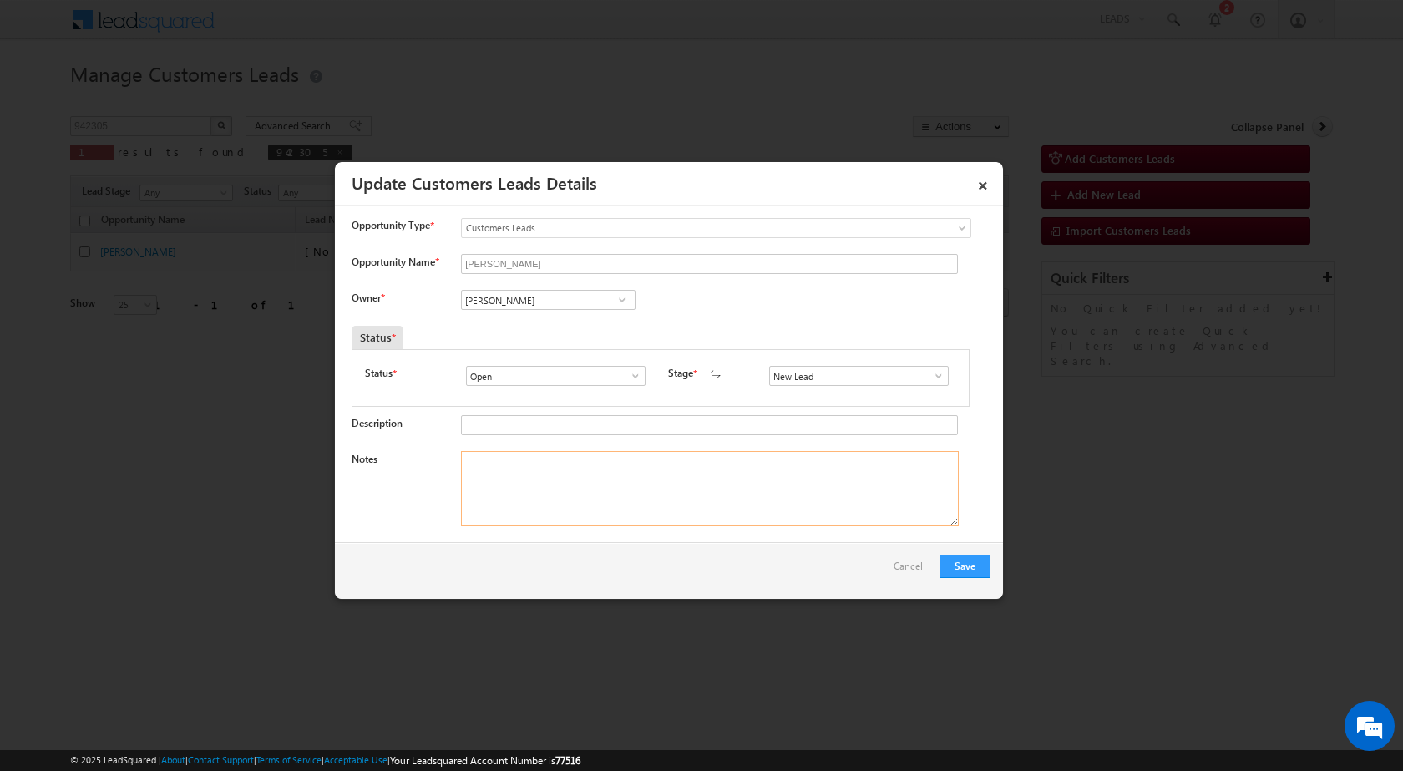
click at [625, 497] on textarea "Notes" at bounding box center [710, 488] width 498 height 75
paste textarea "27/09-Customer name is Satish Kumawat cuatomer age is 36 yrs loan type is Const…"
type textarea "27/09-Customer name is Satish Kumawat cuatomer age is 36 yrs loan type is Const…"
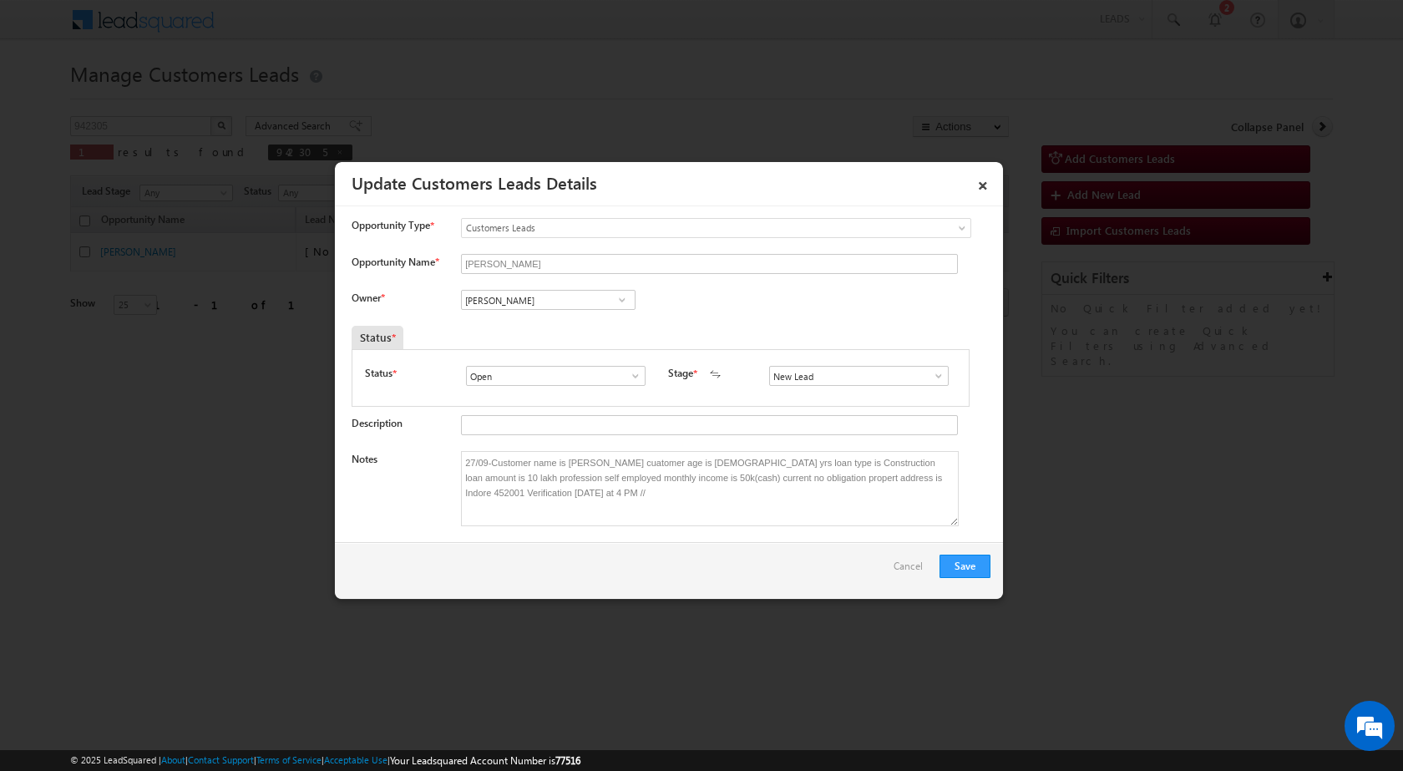
click at [614, 298] on span at bounding box center [622, 299] width 17 height 13
paste input "banveer.singh@sgrlimited.in"
click at [543, 330] on span "banveer.singh@sgrlimited.in" at bounding box center [543, 333] width 150 height 13
type input "Banveer Singh"
click at [959, 575] on button "Save" at bounding box center [964, 565] width 51 height 23
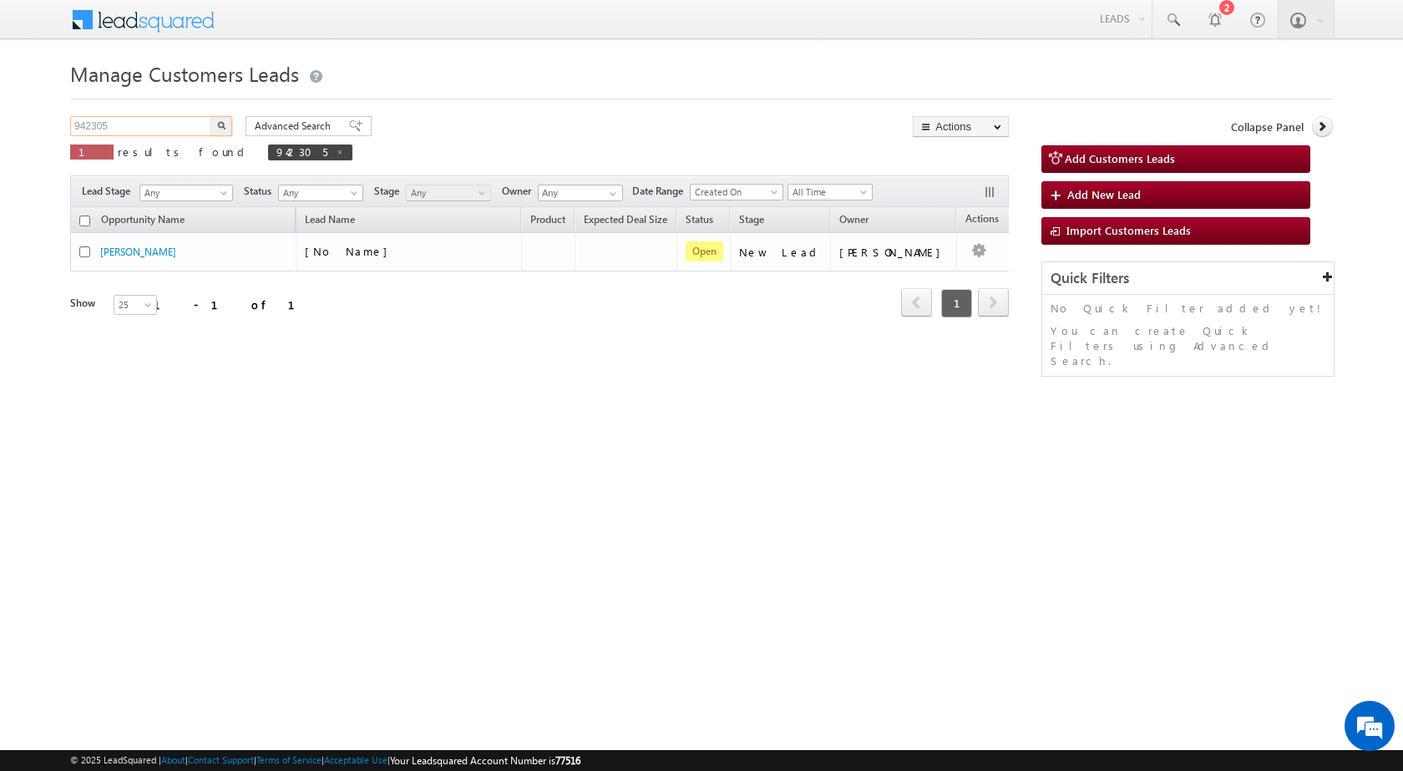
drag, startPoint x: 113, startPoint y: 126, endPoint x: 0, endPoint y: 119, distance: 113.0
click at [0, 119] on body "Menu Rubi Yadav sitar a7@ks erve." at bounding box center [701, 236] width 1403 height 473
paste input "66"
type input "942366"
click at [220, 127] on img "button" at bounding box center [221, 125] width 8 height 8
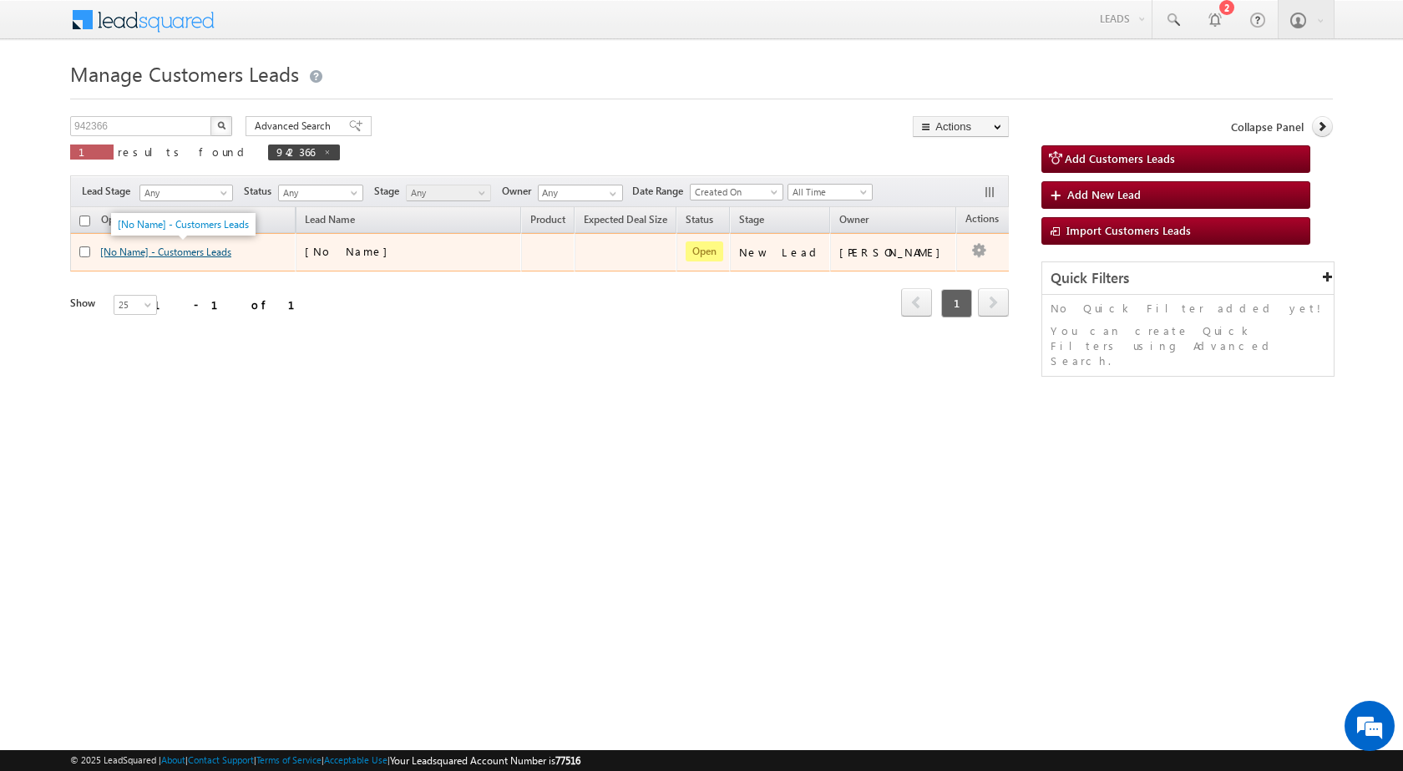
click at [208, 247] on link "[No Name] - Customers Leads" at bounding box center [165, 252] width 131 height 13
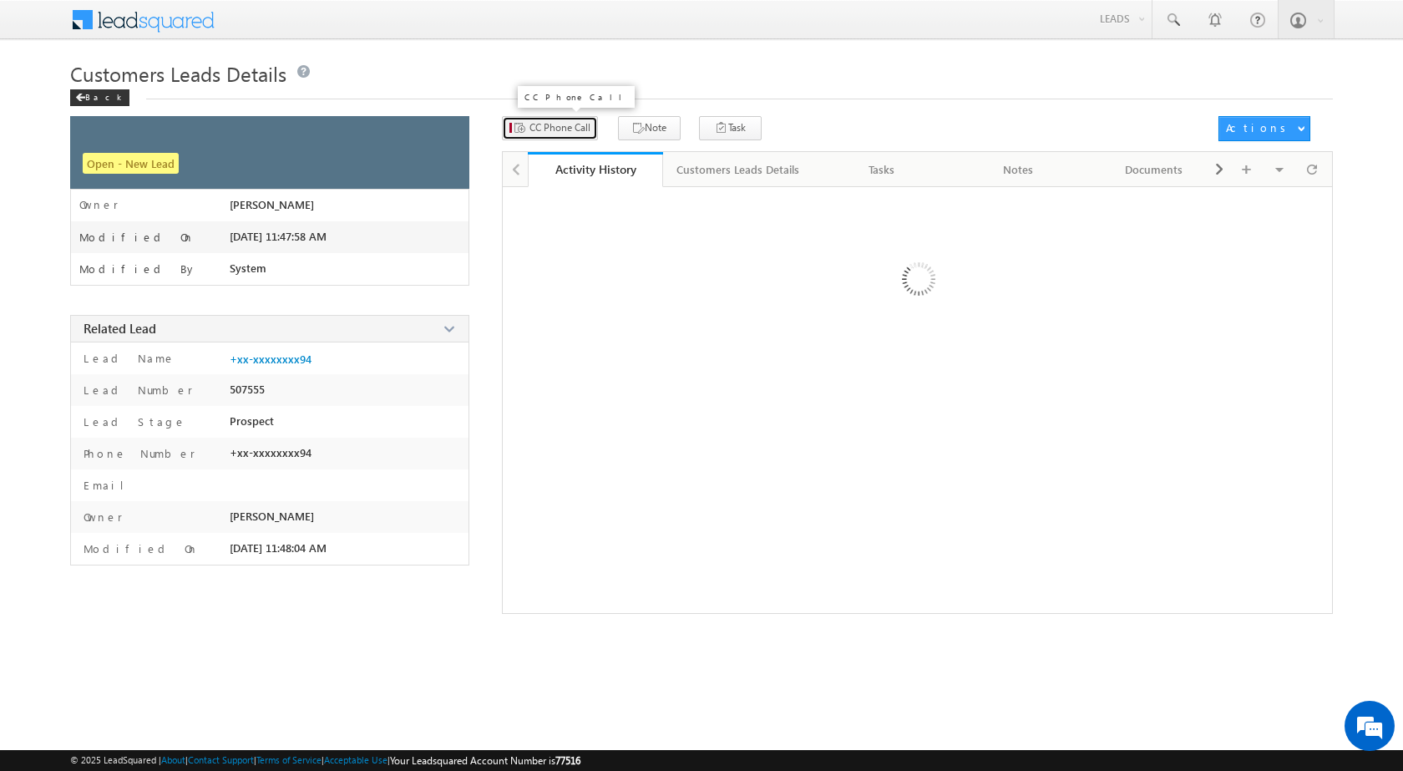
click at [567, 118] on button "CC Phone Call" at bounding box center [550, 128] width 96 height 24
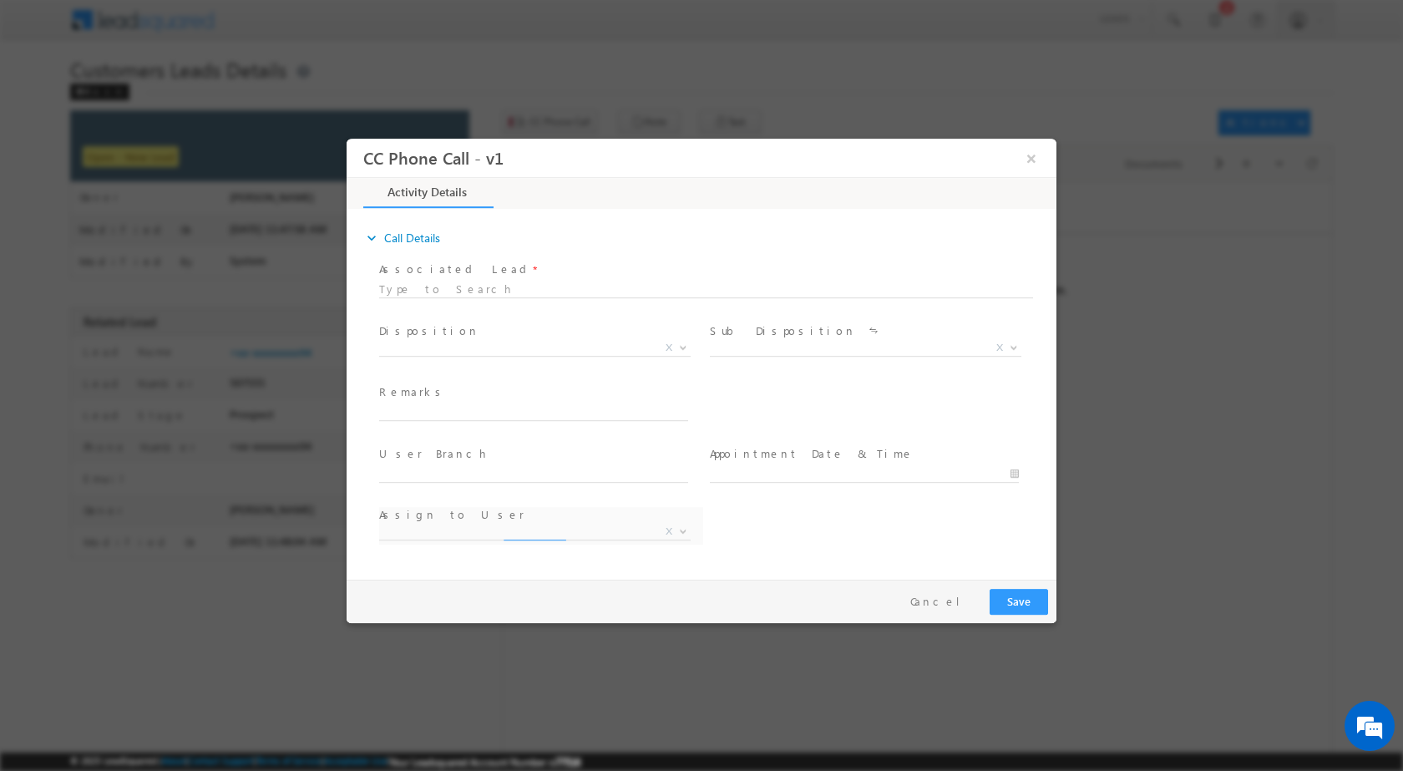
click at [691, 352] on div "Qualified Open Contacted Language Barrier Closed Lead Not Eligible X" at bounding box center [541, 349] width 324 height 19
click at [681, 347] on b at bounding box center [683, 346] width 10 height 6
select select "[EMAIL_ADDRESS][PERSON_NAME][DOMAIN_NAME]"
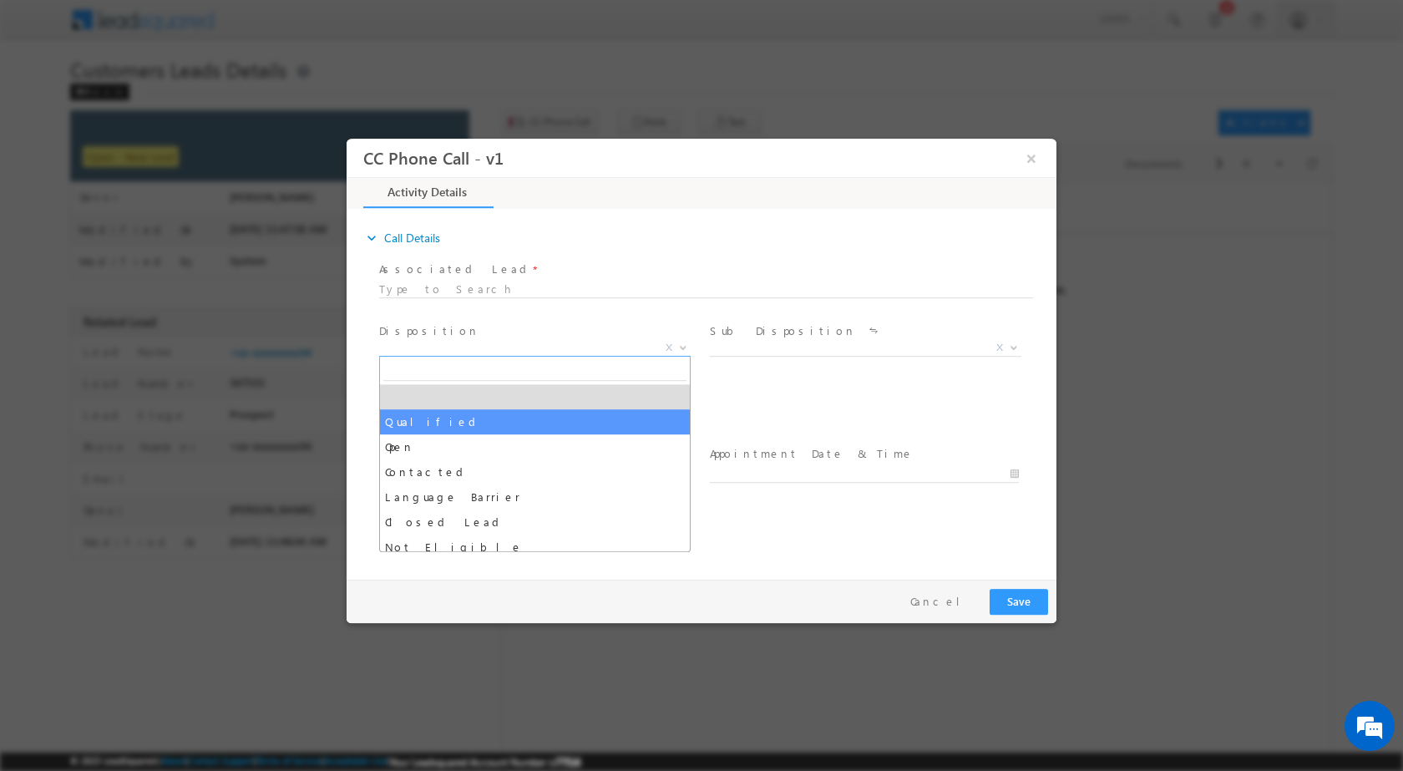
select select "Qualified"
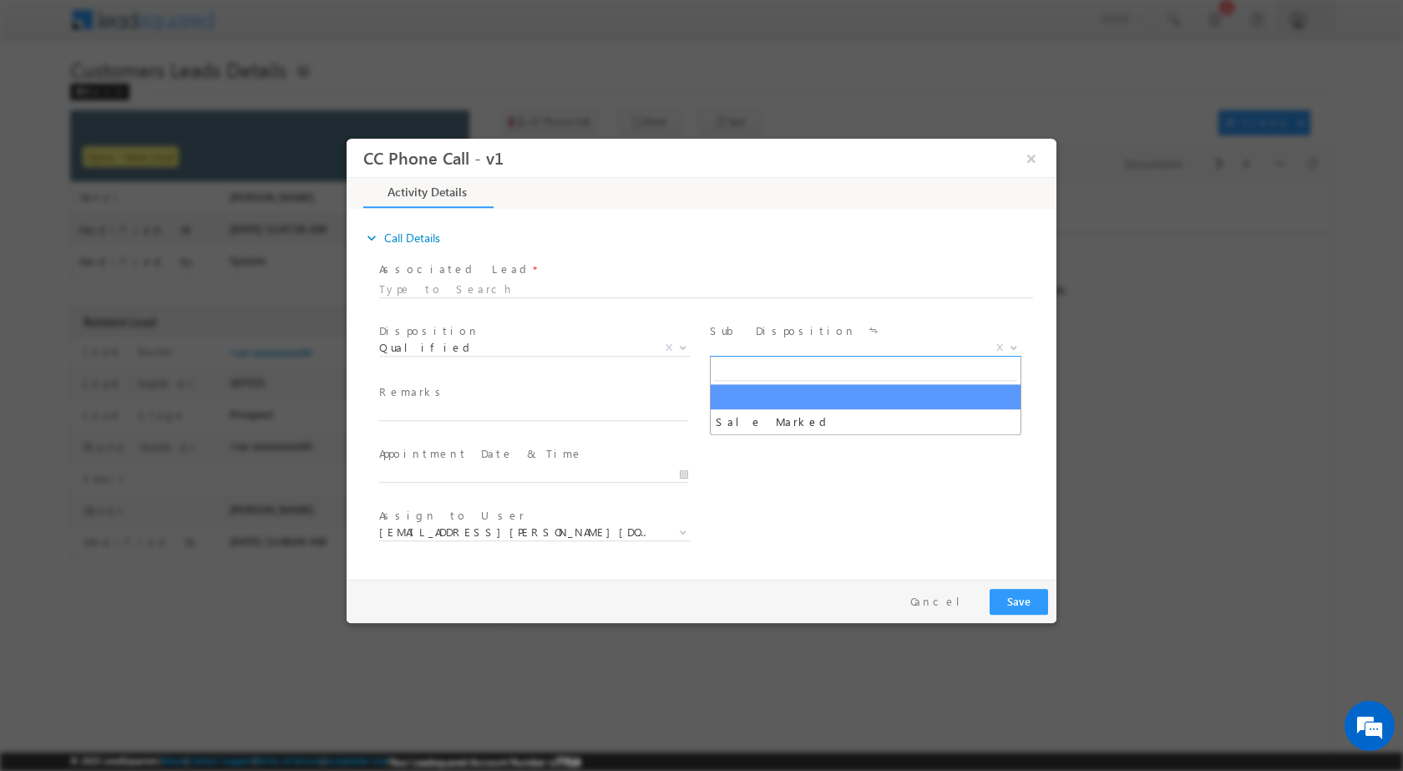
click at [1020, 339] on span at bounding box center [1012, 347] width 17 height 22
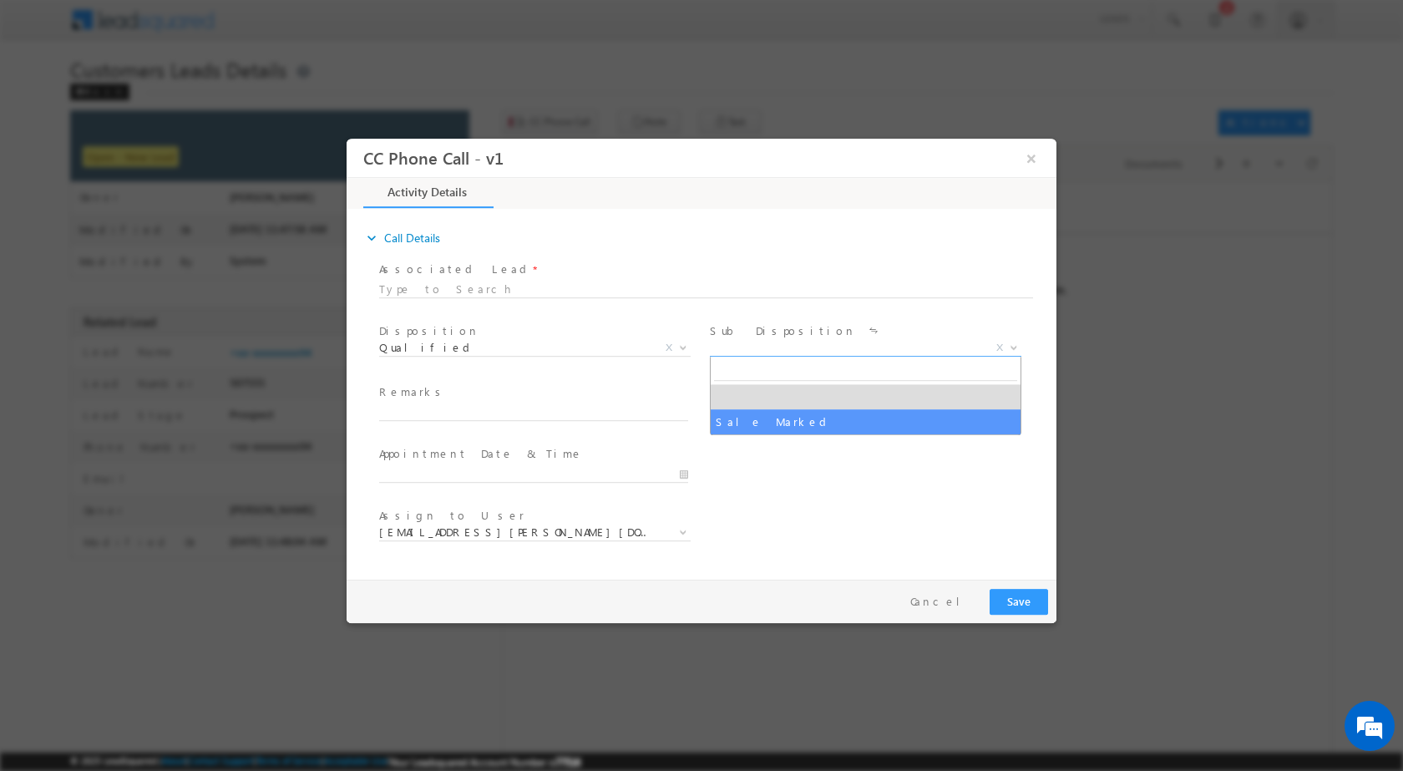
drag, startPoint x: 898, startPoint y: 409, endPoint x: 822, endPoint y: 444, distance: 83.7
select select "Sale Marked"
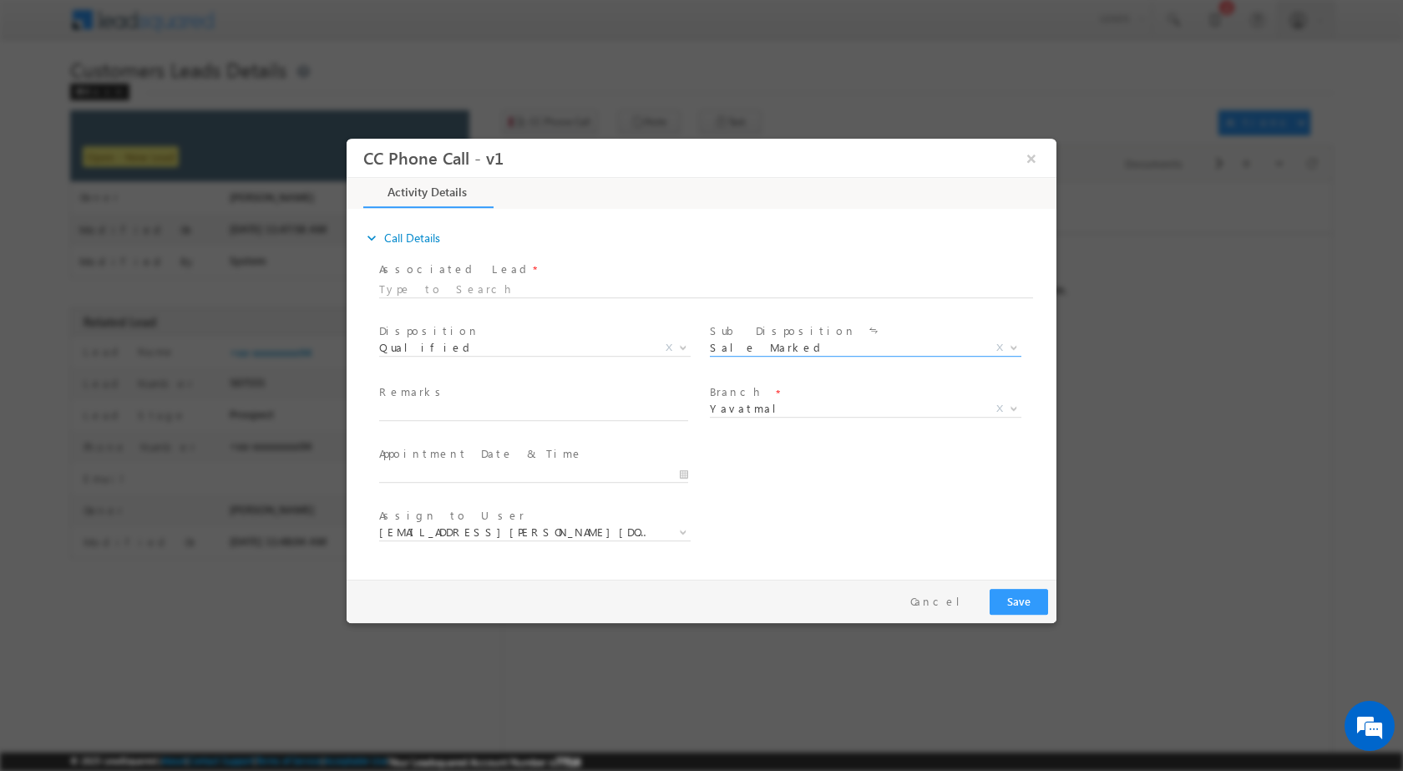
click at [689, 469] on div at bounding box center [541, 473] width 324 height 20
click at [692, 470] on div at bounding box center [541, 473] width 324 height 20
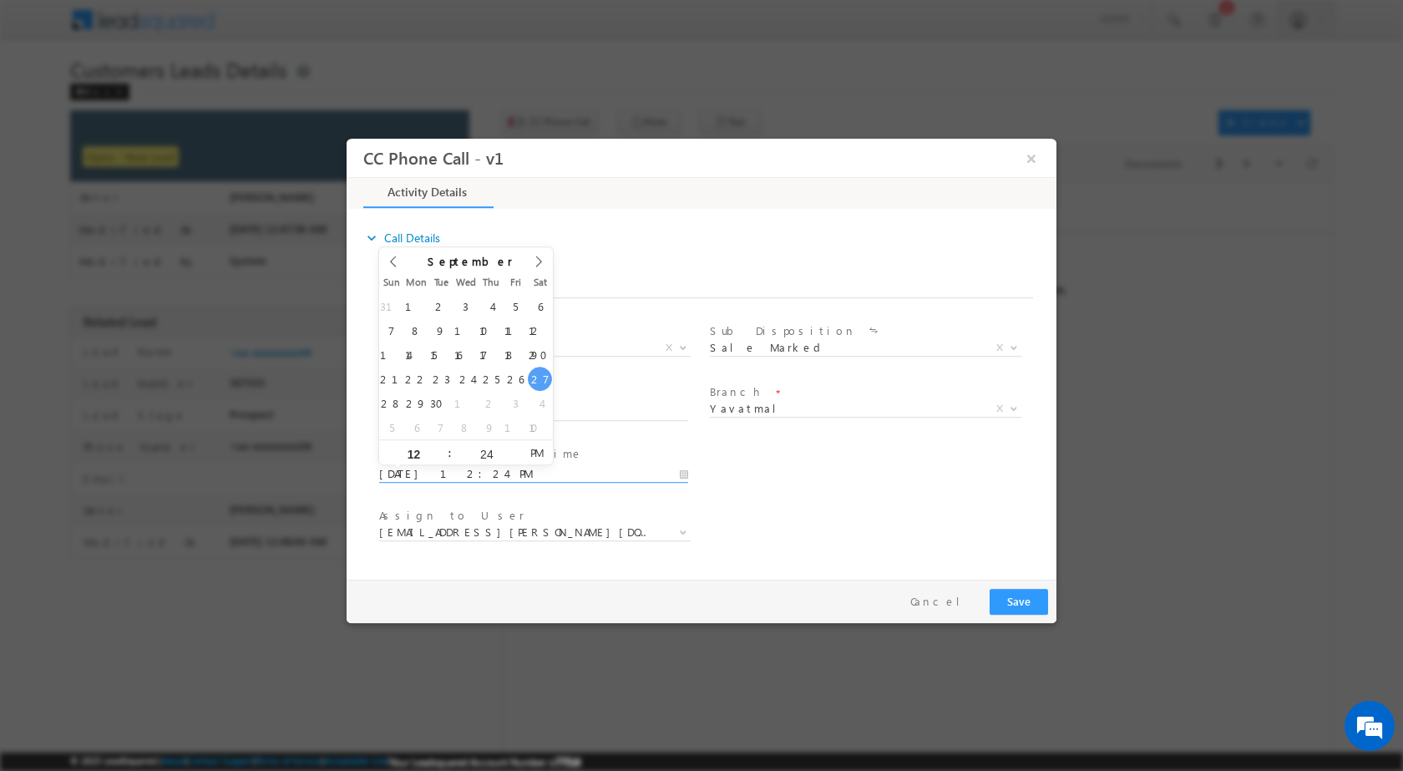
click at [683, 475] on input "[DATE] 12:24 PM" at bounding box center [533, 473] width 309 height 17
type input "[DATE] 12:24 PM"
type input "11"
type input "09/28/2025 11:24 PM"
click at [488, 456] on input "24" at bounding box center [486, 453] width 69 height 11
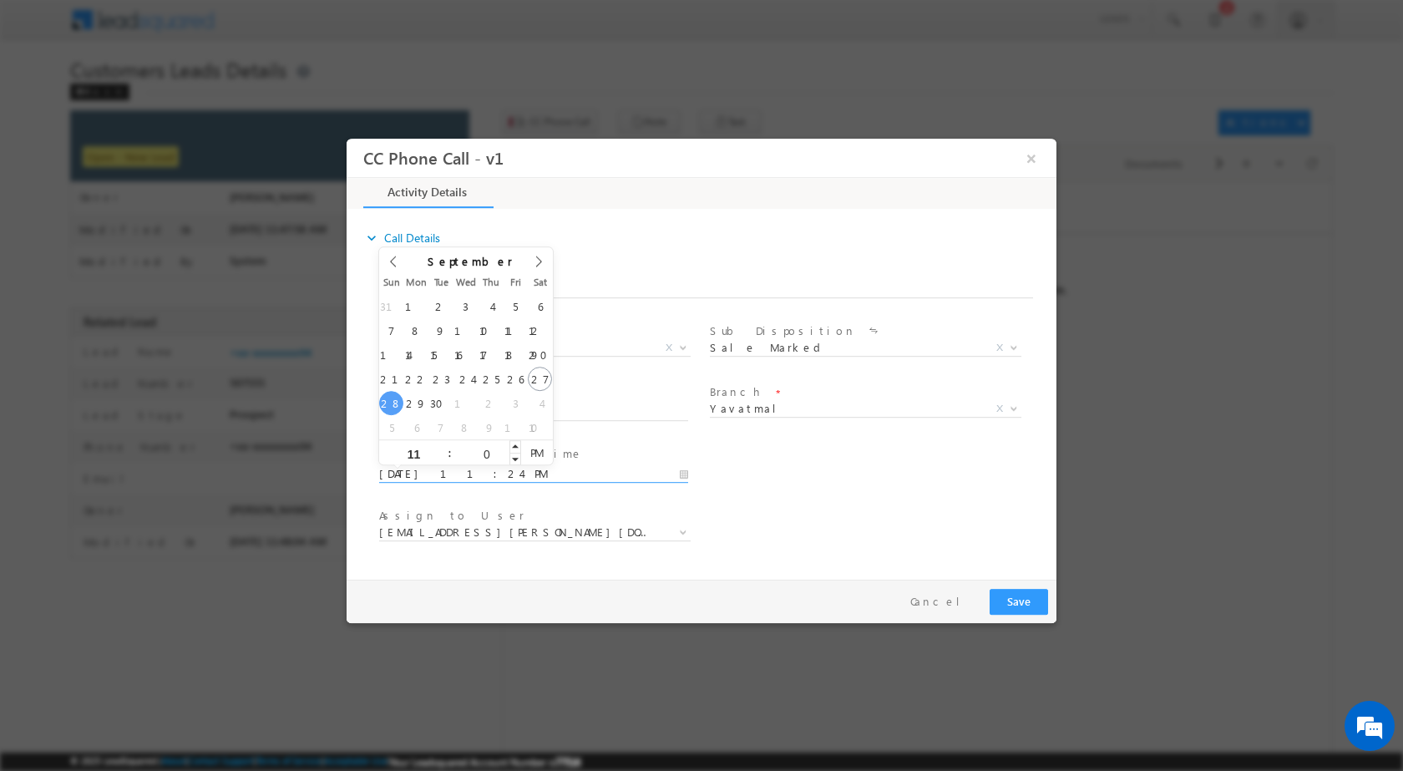
type input "00"
type input "09/28/2025 11:00 AM"
click at [527, 460] on span "PM" at bounding box center [536, 451] width 31 height 25
click at [716, 487] on div "User Branch * Appointment Date & Time * 09/28/2025 11:00 AM" at bounding box center [716, 472] width 681 height 62
click at [514, 410] on input "text" at bounding box center [533, 411] width 309 height 17
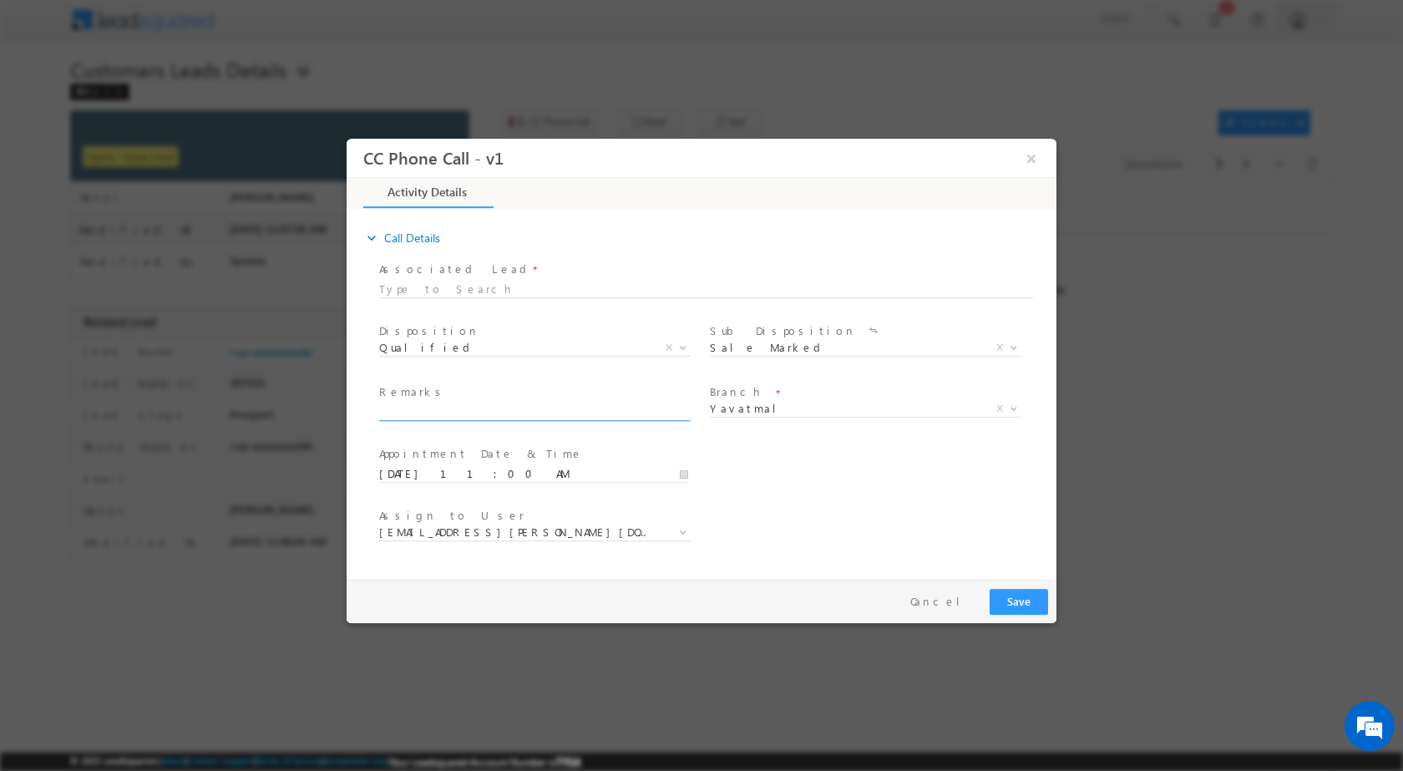
paste input "27/09-Customer name is RAHUL GAUTAM UMARE customer age is 38 yrs loan type is E…"
type input "27/09-Customer name is RAHUL GAUTAM UMARE customer age is 38 yrs loan type is E…"
click at [1018, 602] on button "Save" at bounding box center [1019, 601] width 58 height 26
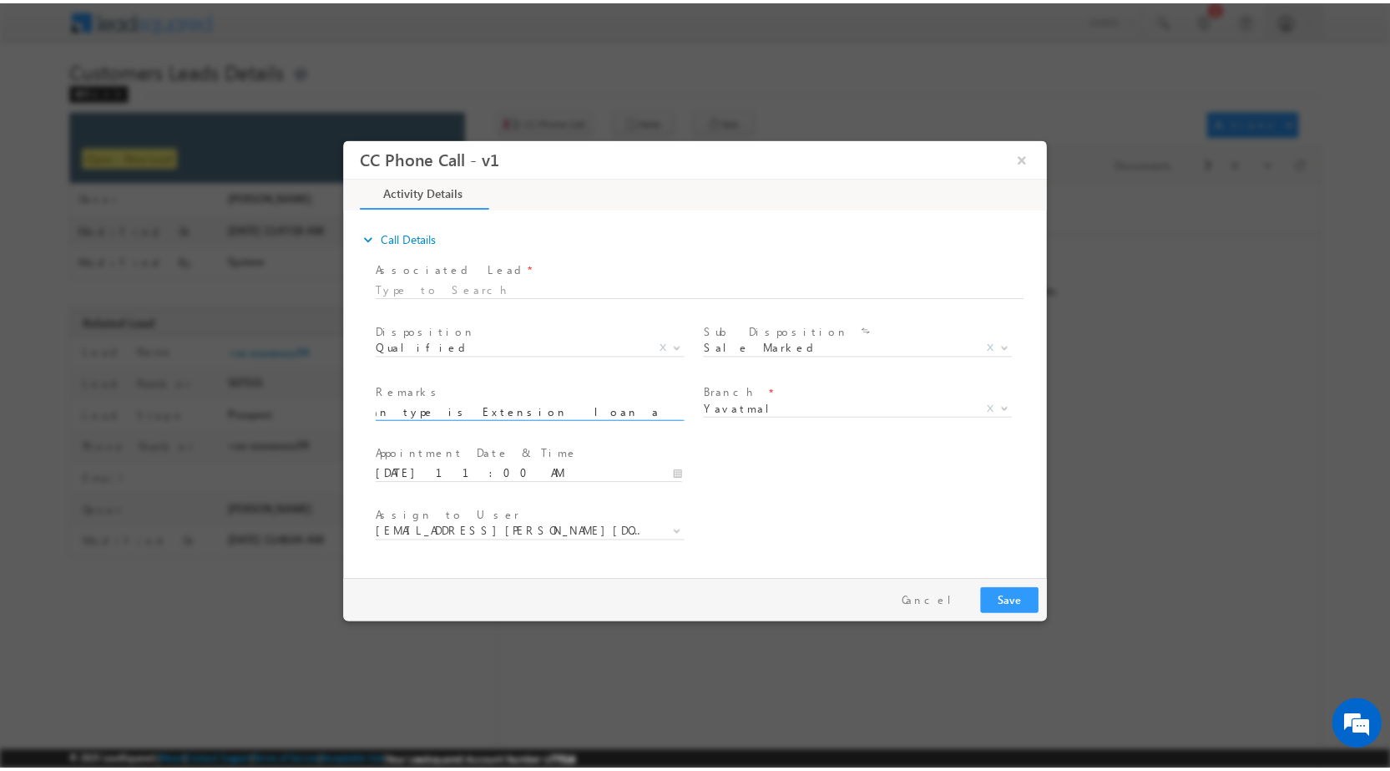
scroll to position [0, 0]
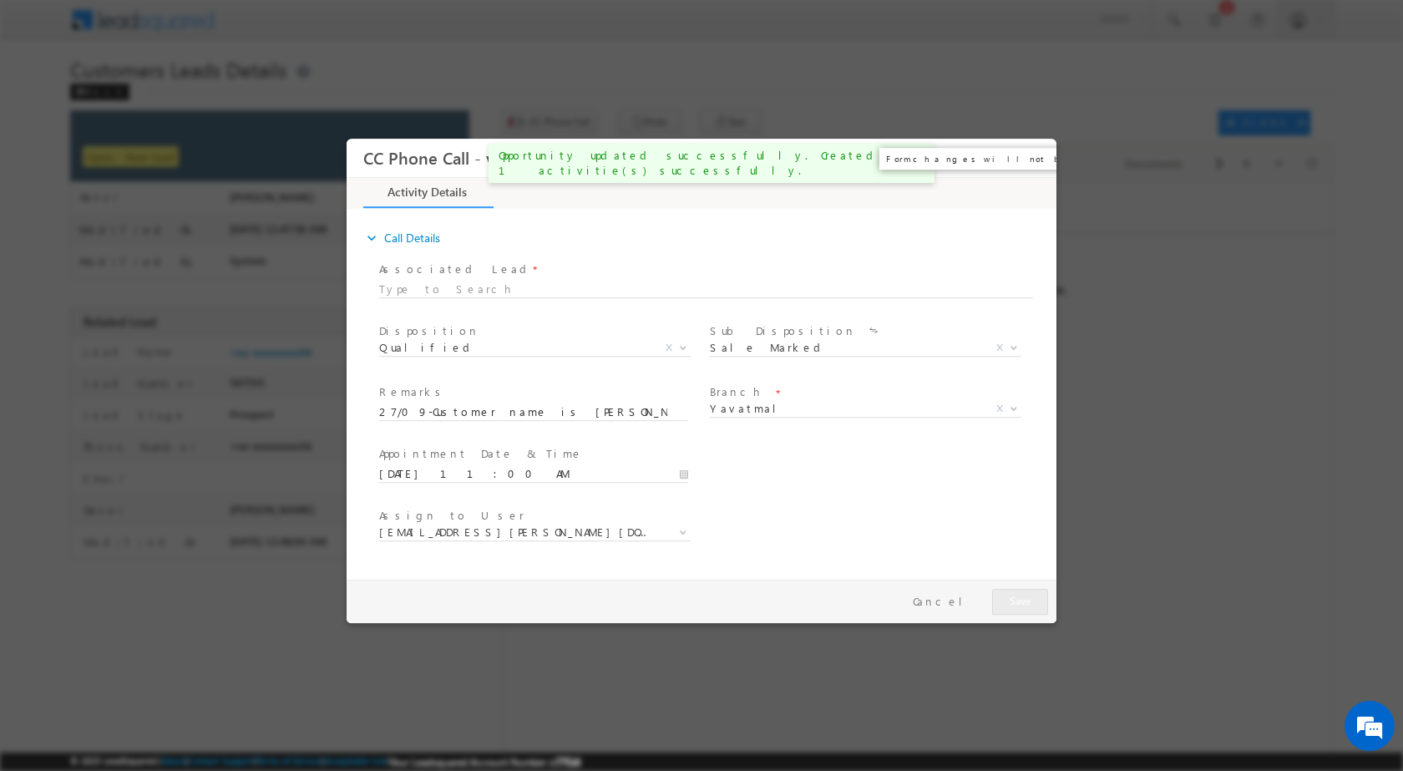
click at [1024, 160] on button "×" at bounding box center [1031, 157] width 28 height 31
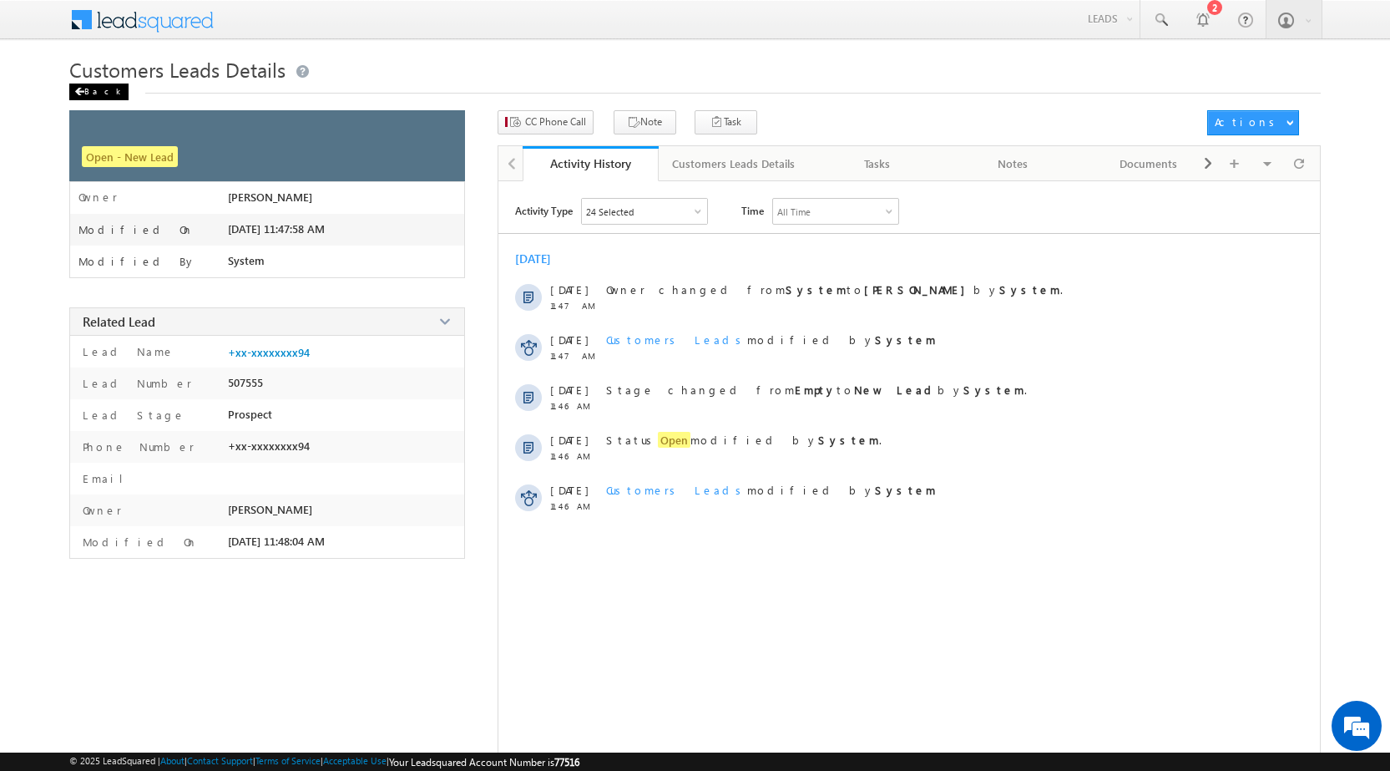
click at [91, 93] on div "Back" at bounding box center [98, 92] width 59 height 17
click at [86, 89] on div "Back" at bounding box center [98, 92] width 59 height 17
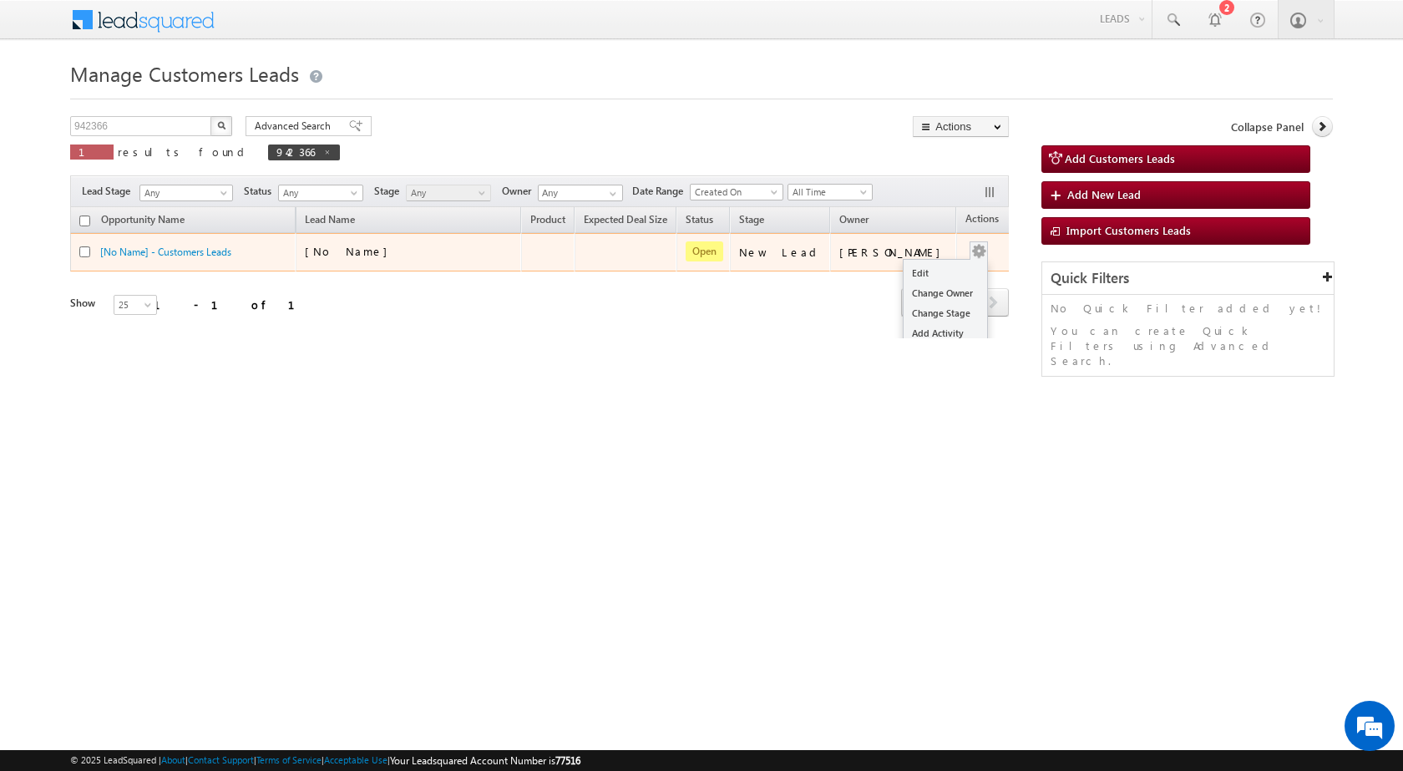
click at [970, 255] on button "button" at bounding box center [978, 251] width 17 height 17
click at [945, 264] on link "Edit" at bounding box center [946, 273] width 84 height 20
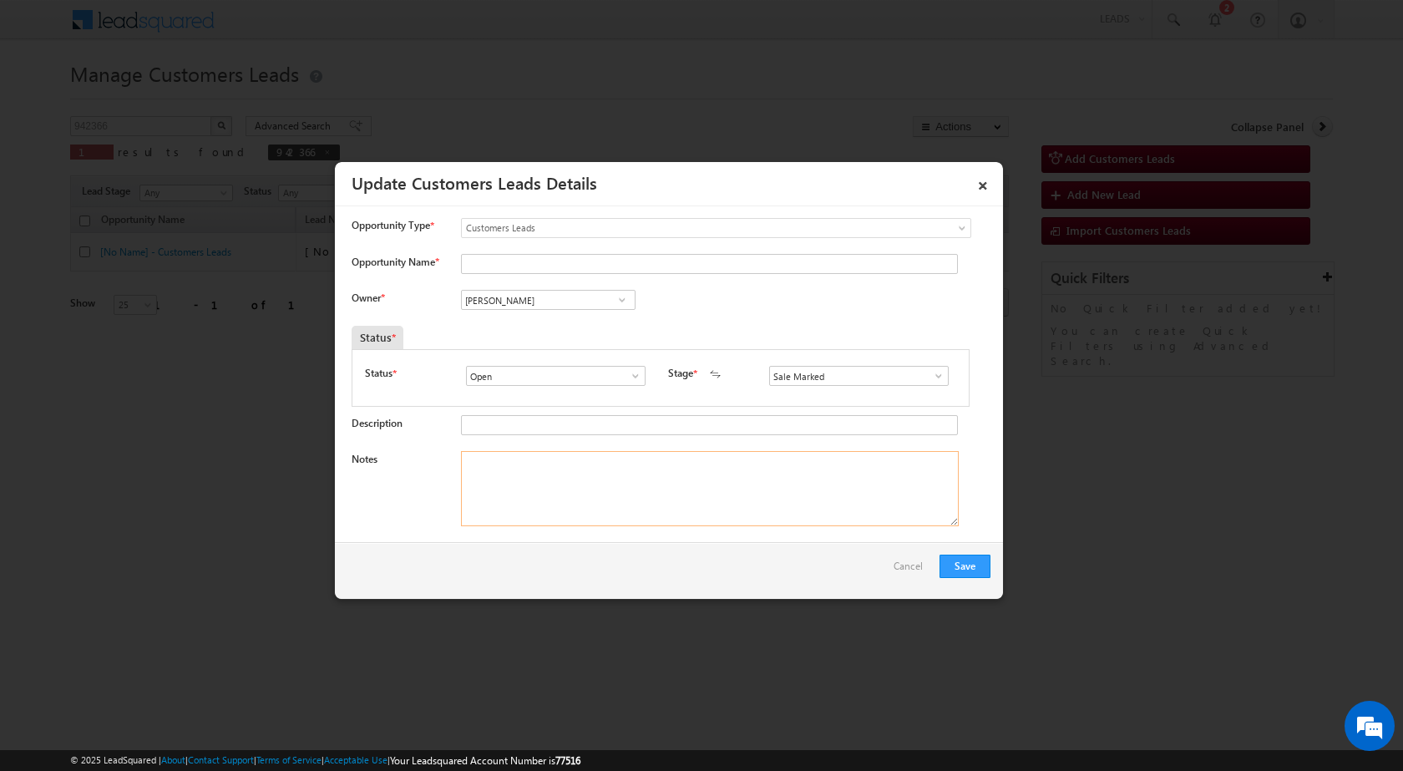
drag, startPoint x: 514, startPoint y: 444, endPoint x: 570, endPoint y: 499, distance: 77.4
click at [570, 498] on textarea "Notes" at bounding box center [710, 488] width 498 height 75
type textarea "v"
paste textarea "27/09-Customer name is [PERSON_NAME] customer age is [DEMOGRAPHIC_DATA] yrs loa…"
type textarea "27/09-Customer name is [PERSON_NAME] customer age is [DEMOGRAPHIC_DATA] yrs loa…"
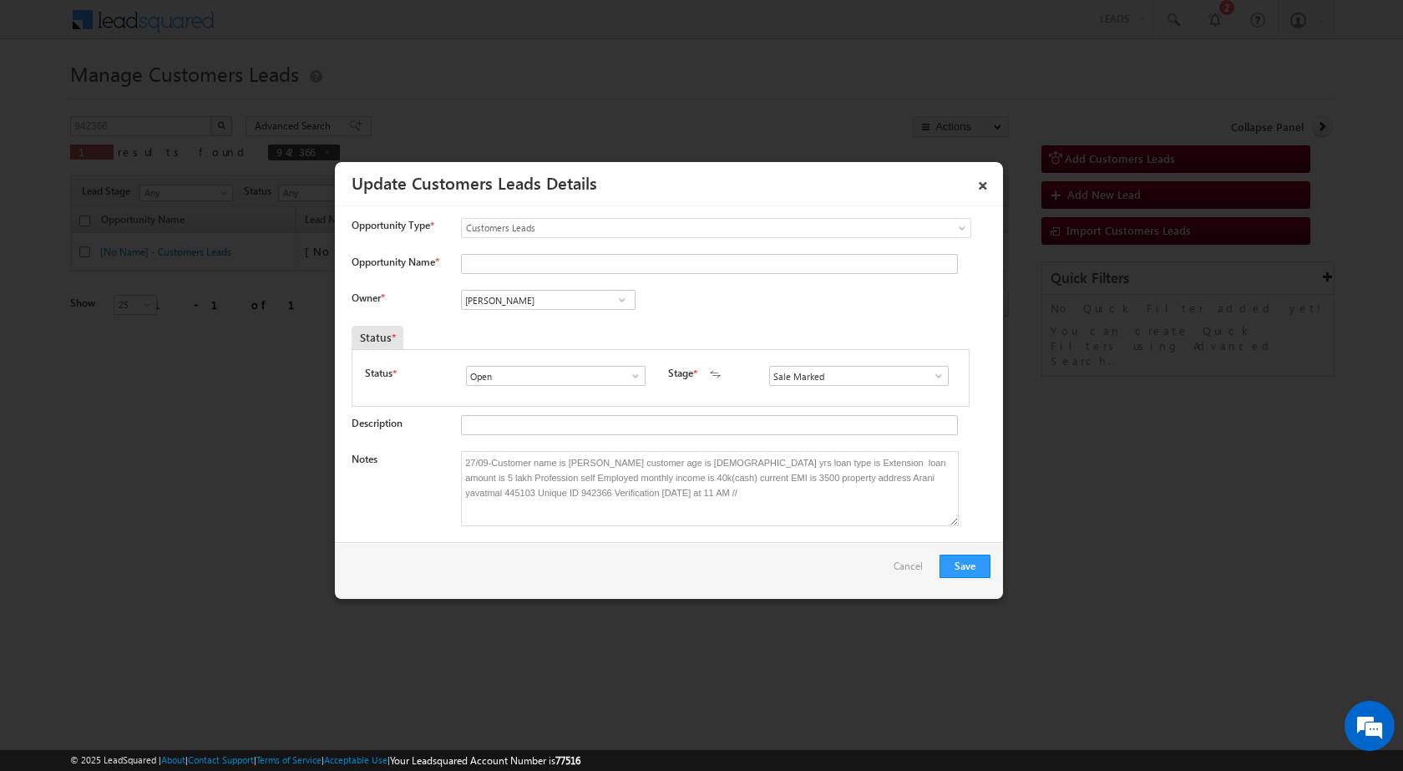
click at [620, 297] on span at bounding box center [622, 299] width 17 height 13
paste input "[PERSON_NAME][EMAIL_ADDRESS][PERSON_NAME][DOMAIN_NAME]"
click at [509, 325] on link "[PERSON_NAME] [GEOGRAPHIC_DATA] [EMAIL_ADDRESS][PERSON_NAME][DOMAIN_NAME]" at bounding box center [548, 326] width 175 height 32
type input "Mayuresh Dnyaneshwar Uttarwar"
click at [980, 559] on button "Save" at bounding box center [964, 565] width 51 height 23
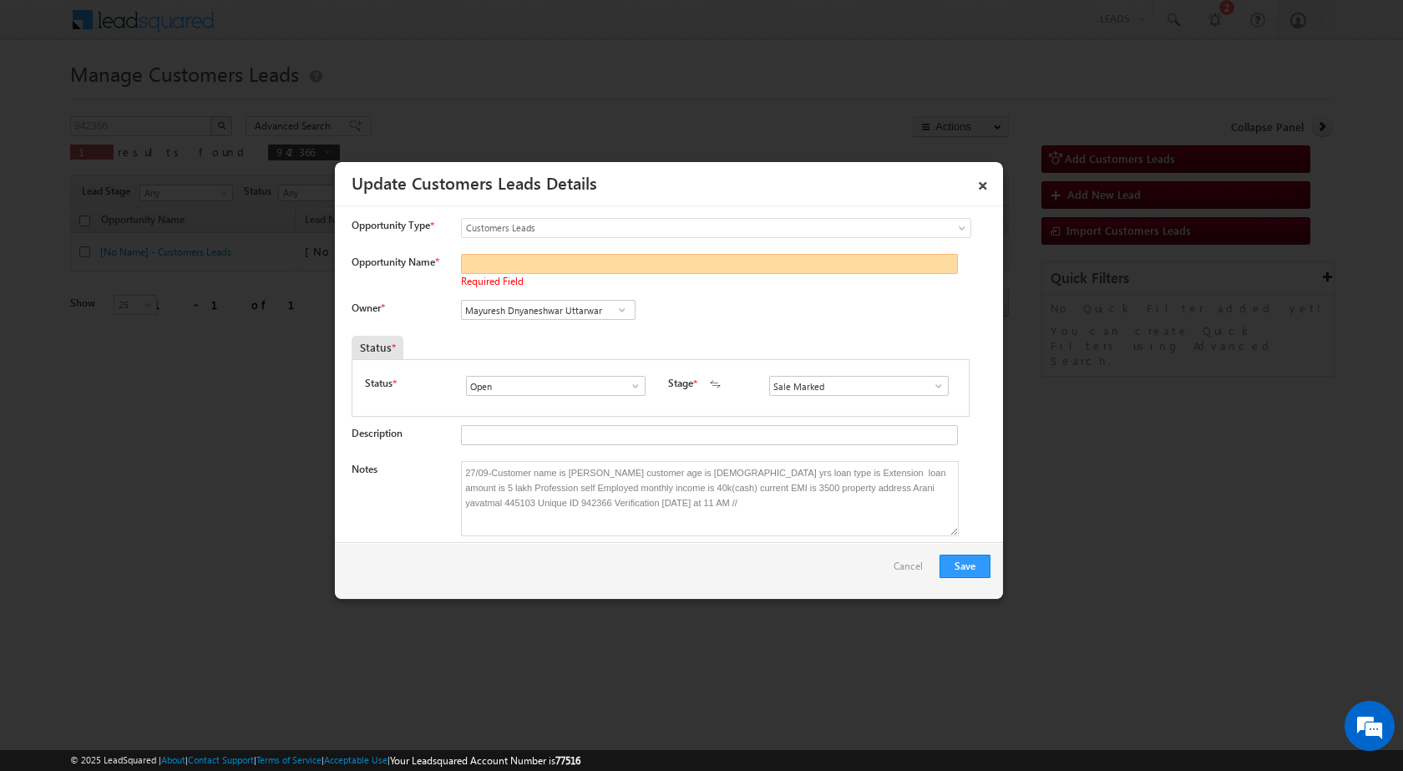
paste input "[PERSON_NAME]"
type input "[PERSON_NAME]"
click at [974, 566] on button "Save" at bounding box center [964, 565] width 51 height 23
